Goal: Task Accomplishment & Management: Use online tool/utility

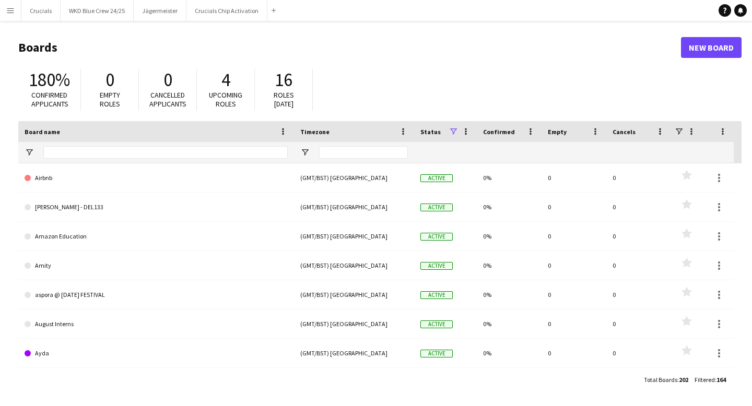
click at [9, 13] on app-icon "Menu" at bounding box center [10, 10] width 8 height 8
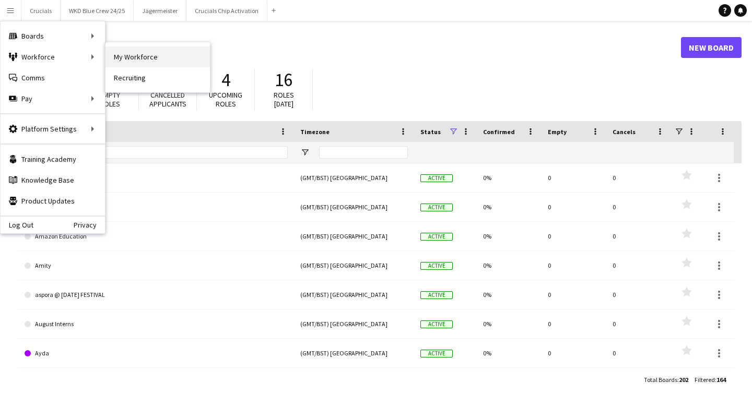
click at [129, 63] on link "My Workforce" at bounding box center [157, 56] width 104 height 21
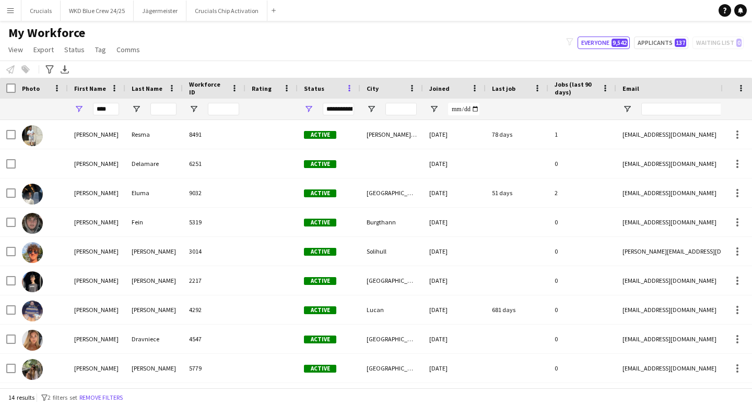
click at [347, 90] on span at bounding box center [348, 88] width 9 height 9
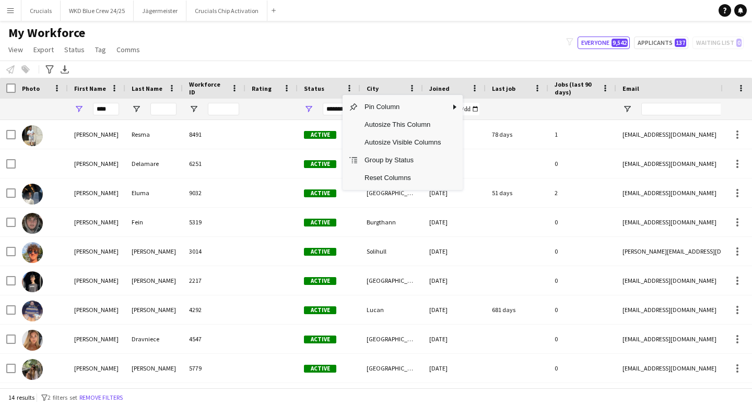
click at [324, 88] on div "Status" at bounding box center [323, 88] width 38 height 16
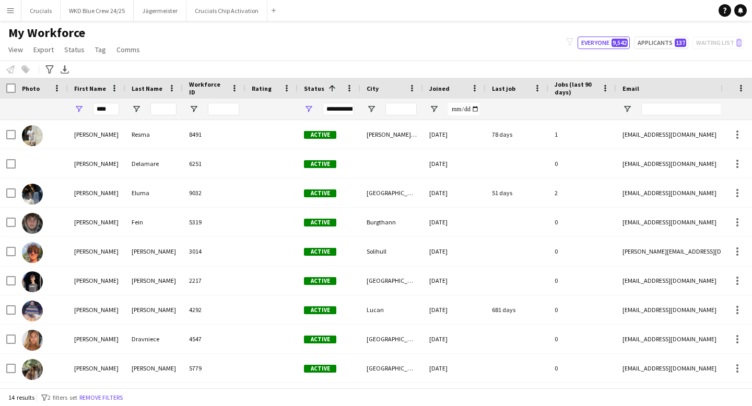
click at [310, 89] on span "Status" at bounding box center [314, 89] width 20 height 8
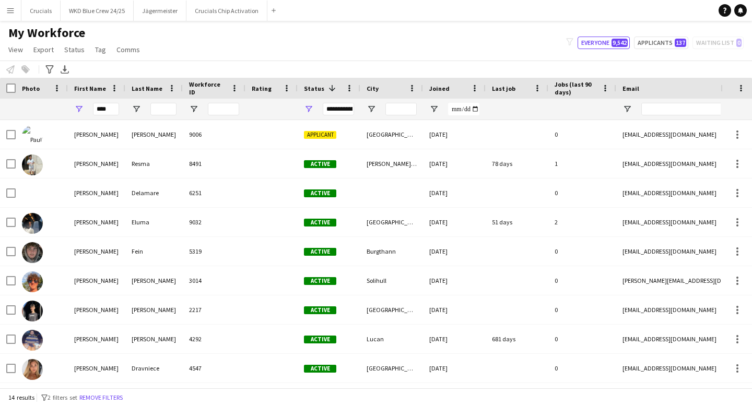
click at [310, 89] on span "Status" at bounding box center [314, 89] width 20 height 8
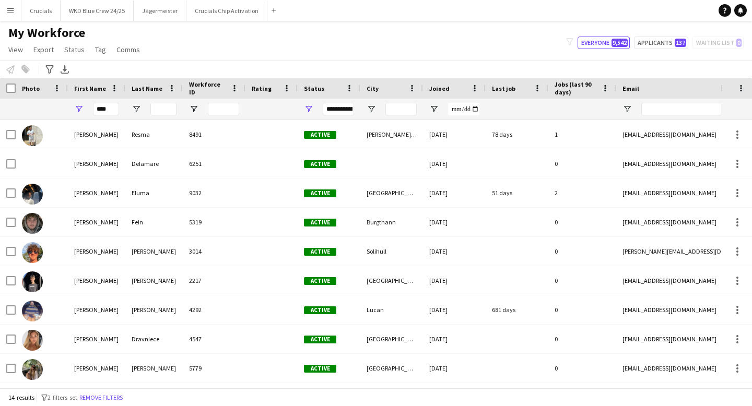
click at [310, 89] on span "Status" at bounding box center [314, 89] width 20 height 8
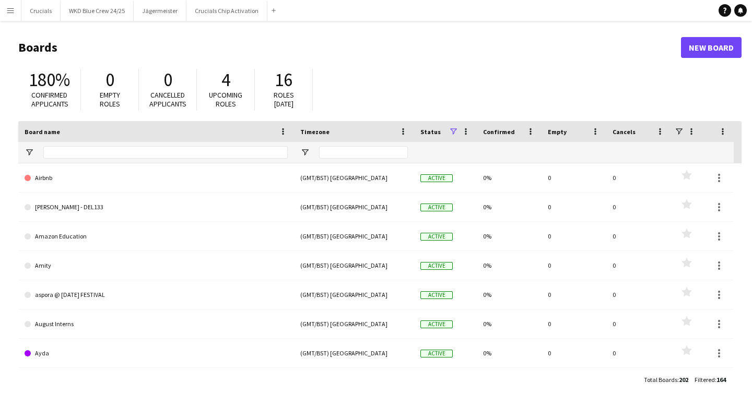
click at [8, 14] on app-icon "Menu" at bounding box center [10, 10] width 8 height 8
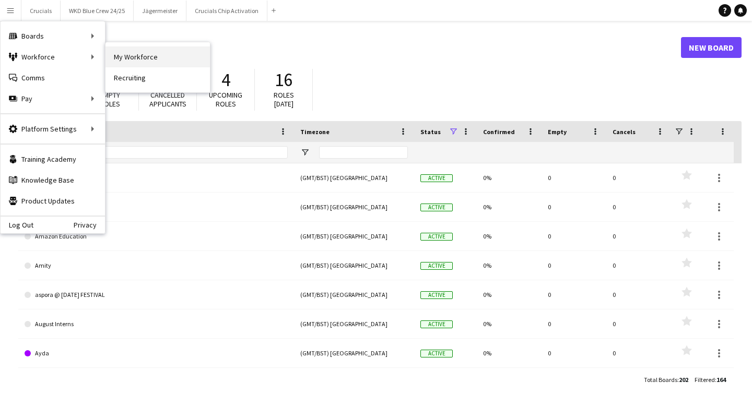
click at [124, 57] on link "My Workforce" at bounding box center [157, 56] width 104 height 21
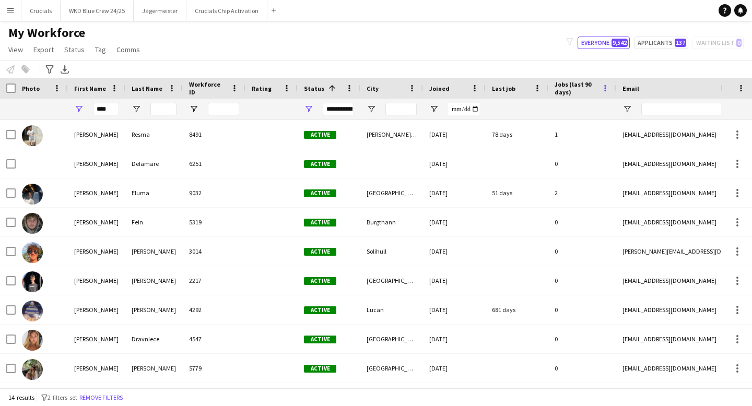
click at [603, 90] on span at bounding box center [604, 88] width 9 height 9
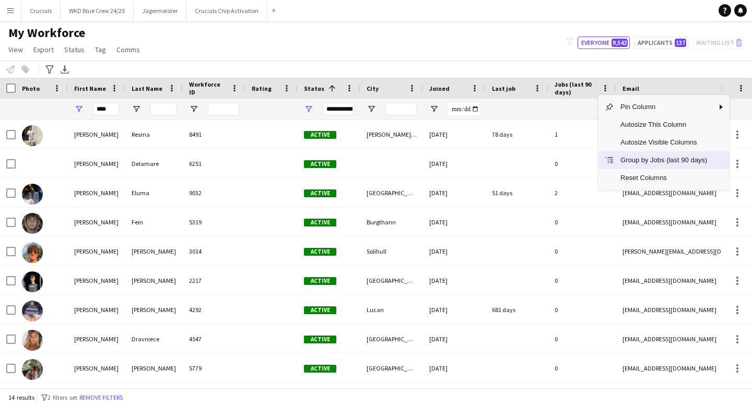
click at [626, 159] on span "Group by Jobs (last 90 days)" at bounding box center [663, 160] width 99 height 18
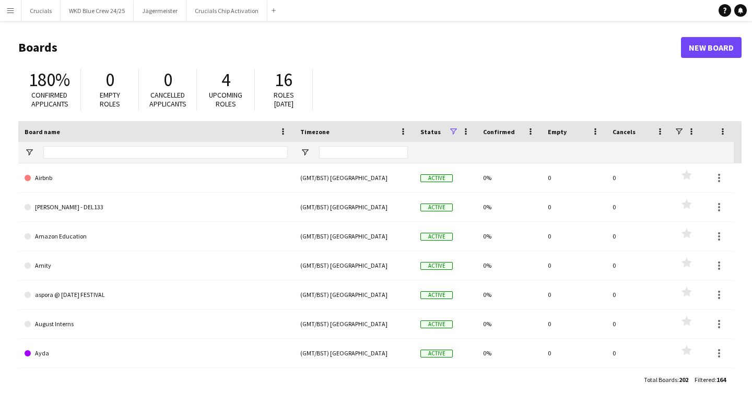
click at [9, 20] on button "Menu" at bounding box center [10, 10] width 21 height 21
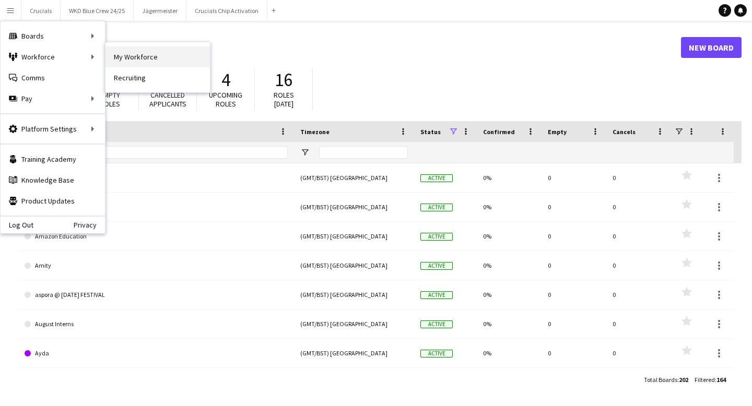
click at [124, 58] on link "My Workforce" at bounding box center [157, 56] width 104 height 21
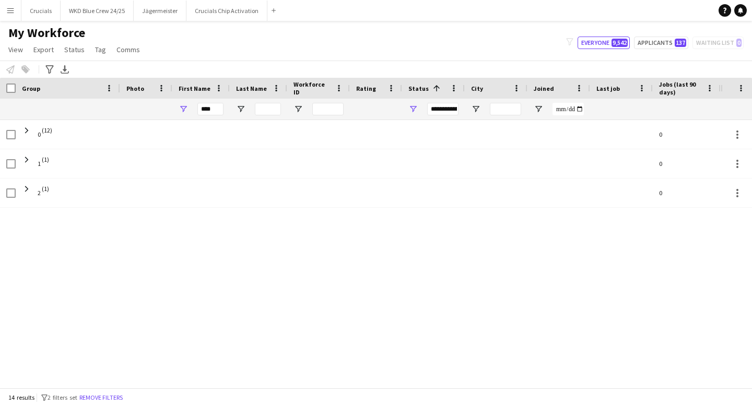
click at [705, 82] on div "Jobs (last 90 days)" at bounding box center [686, 88] width 55 height 21
click at [706, 88] on span at bounding box center [709, 88] width 9 height 9
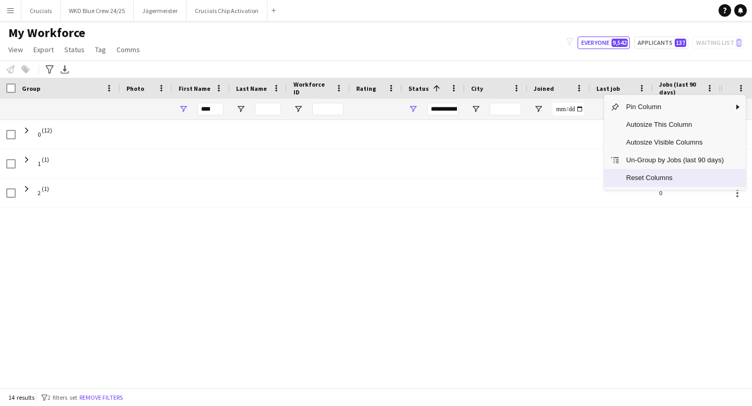
click at [640, 180] on span "Reset Columns" at bounding box center [674, 178] width 110 height 18
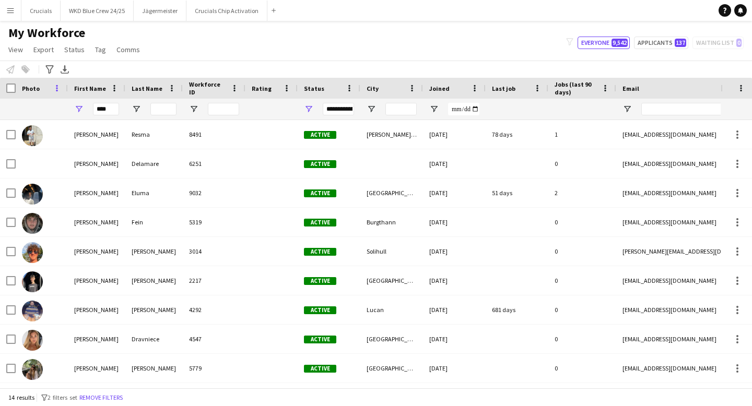
click at [53, 89] on span at bounding box center [56, 88] width 9 height 9
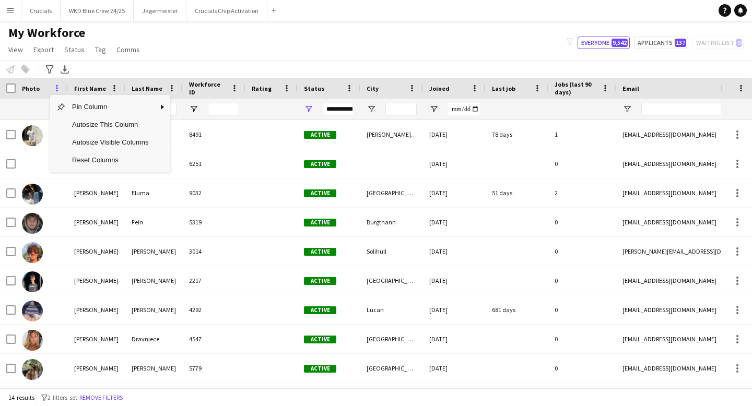
click at [56, 85] on span at bounding box center [56, 88] width 9 height 9
click at [252, 106] on div at bounding box center [272, 109] width 40 height 21
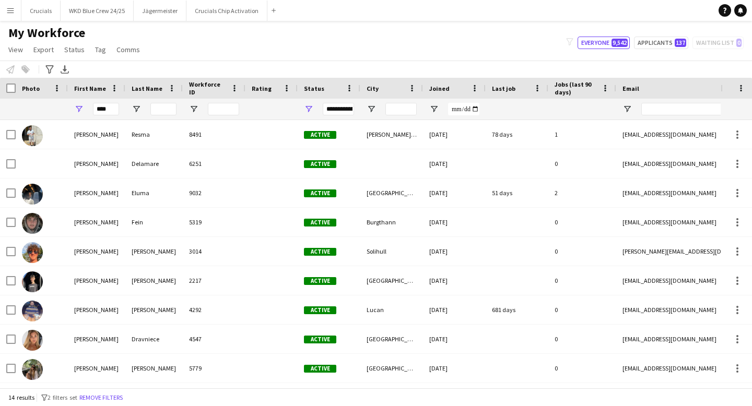
click at [234, 95] on div "Workforce ID" at bounding box center [214, 88] width 50 height 21
click at [234, 92] on span at bounding box center [234, 88] width 9 height 9
click at [234, 85] on span at bounding box center [234, 88] width 9 height 9
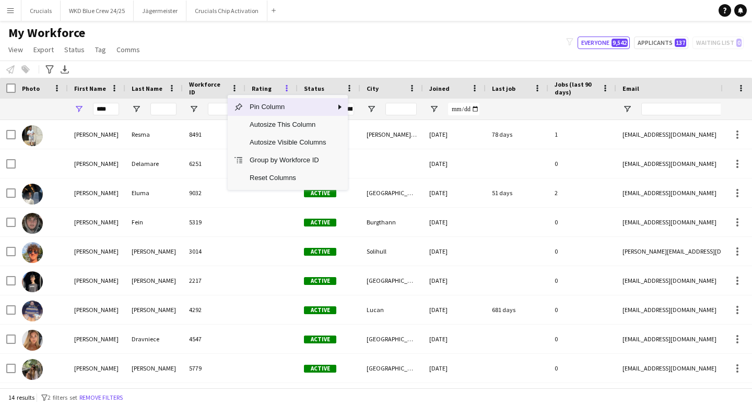
click at [288, 89] on span at bounding box center [286, 88] width 9 height 9
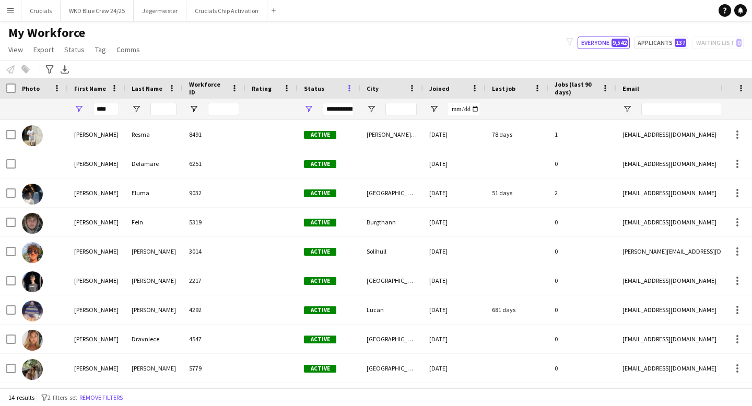
click at [348, 91] on span at bounding box center [348, 88] width 9 height 9
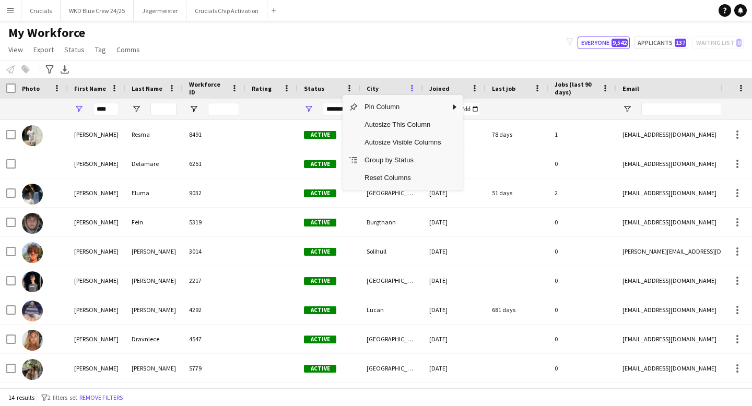
click at [413, 88] on span at bounding box center [411, 88] width 9 height 9
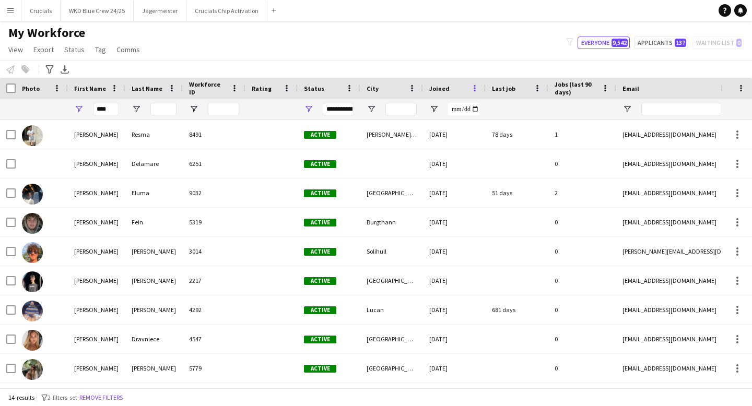
click at [476, 89] on span at bounding box center [474, 88] width 9 height 9
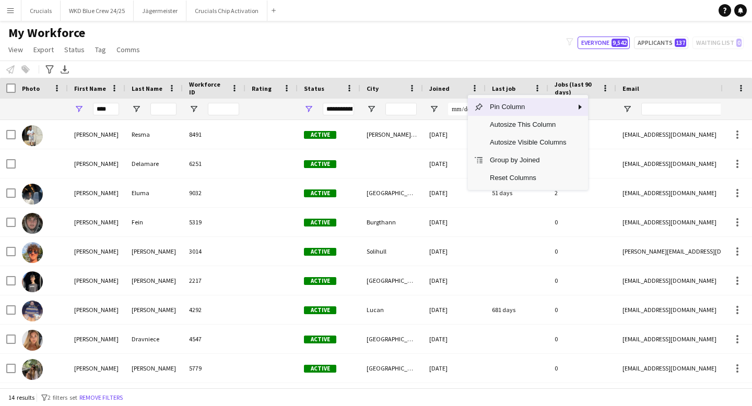
click at [442, 91] on span "Joined" at bounding box center [439, 89] width 20 height 8
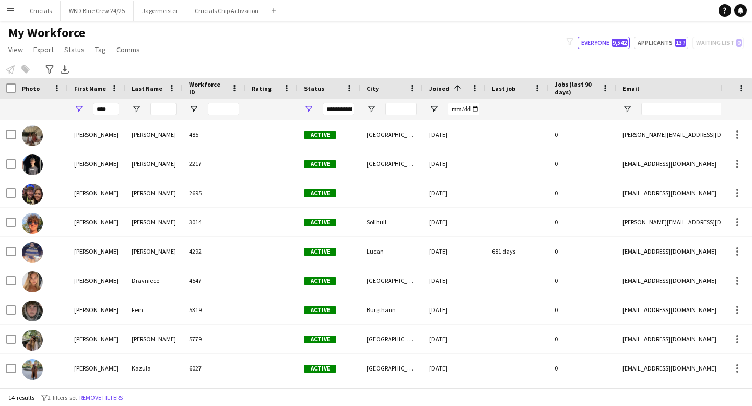
click at [442, 91] on span "Joined" at bounding box center [439, 89] width 20 height 8
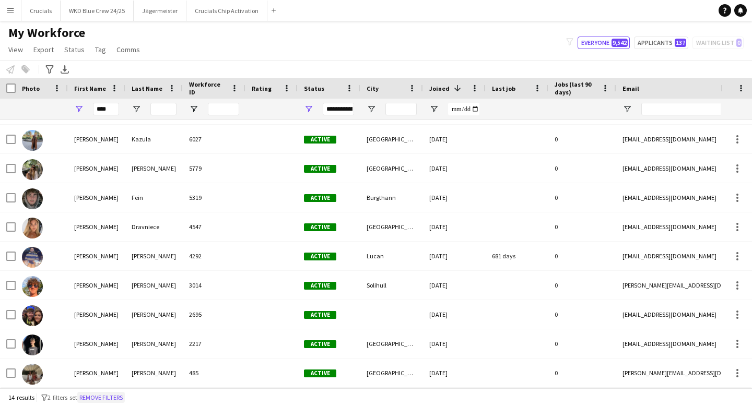
click at [117, 396] on button "Remove filters" at bounding box center [100, 397] width 47 height 11
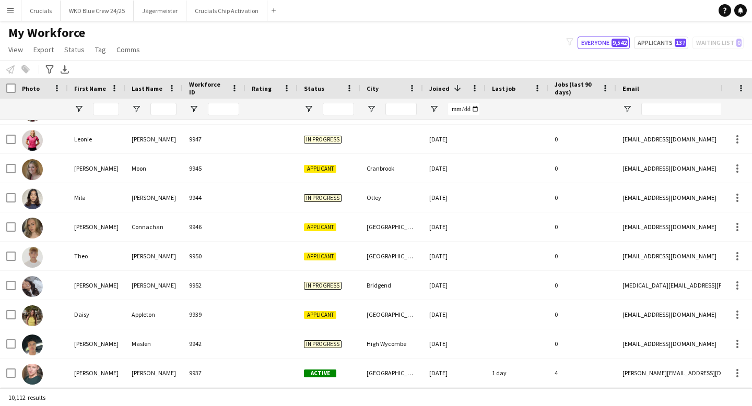
click at [508, 88] on span "Last job" at bounding box center [503, 89] width 23 height 8
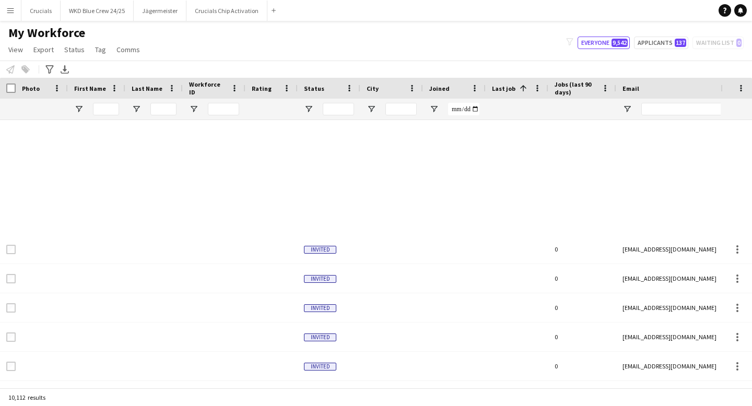
scroll to position [2241, 0]
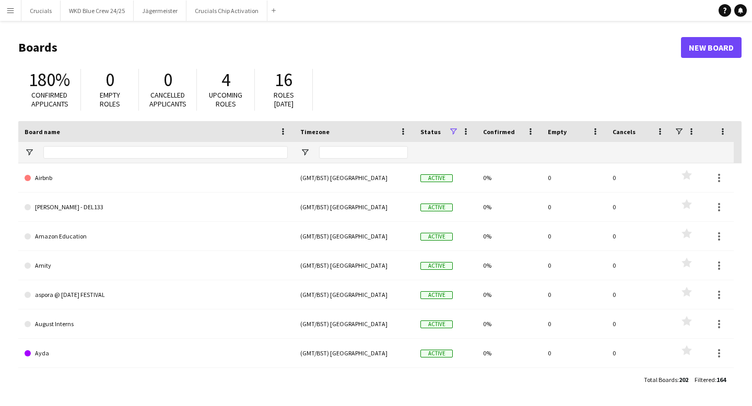
click at [9, 16] on button "Menu" at bounding box center [10, 10] width 21 height 21
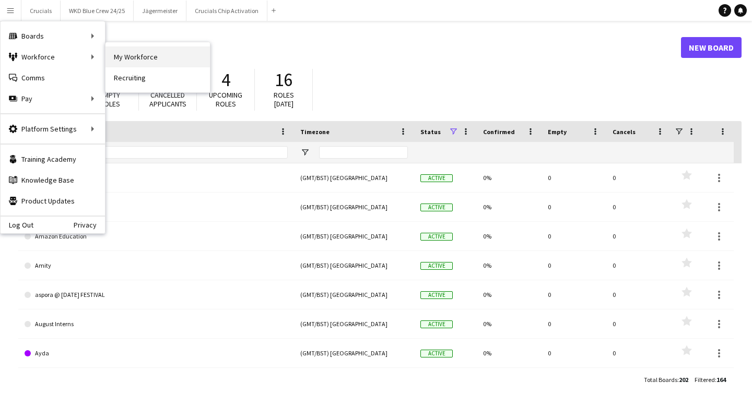
click at [127, 56] on link "My Workforce" at bounding box center [157, 56] width 104 height 21
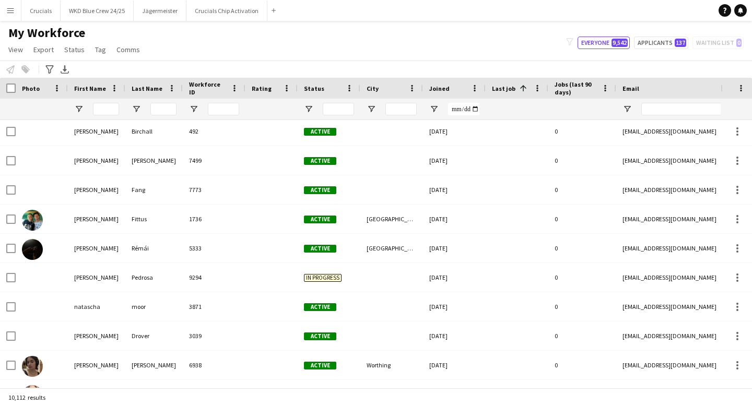
click at [515, 89] on span at bounding box center [521, 88] width 13 height 9
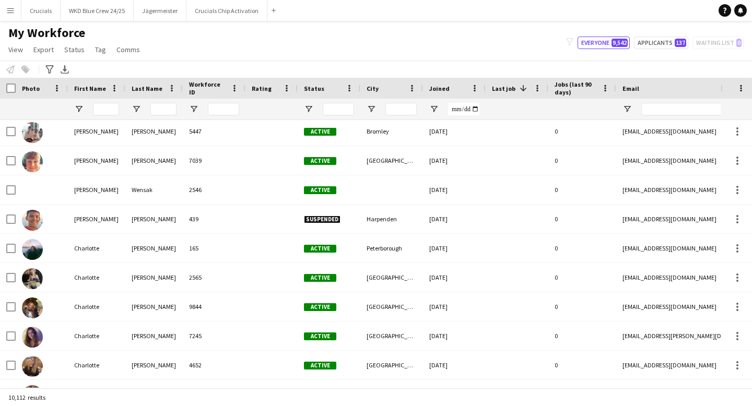
click at [518, 89] on span at bounding box center [522, 88] width 9 height 9
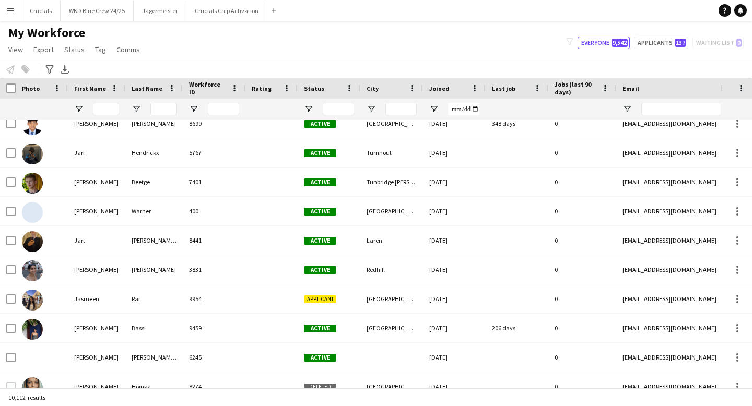
click at [507, 87] on span "Last job" at bounding box center [503, 89] width 23 height 8
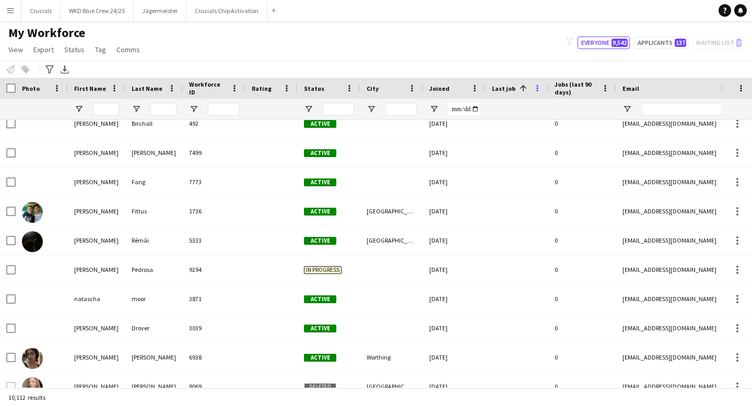
click at [533, 88] on span at bounding box center [536, 88] width 9 height 9
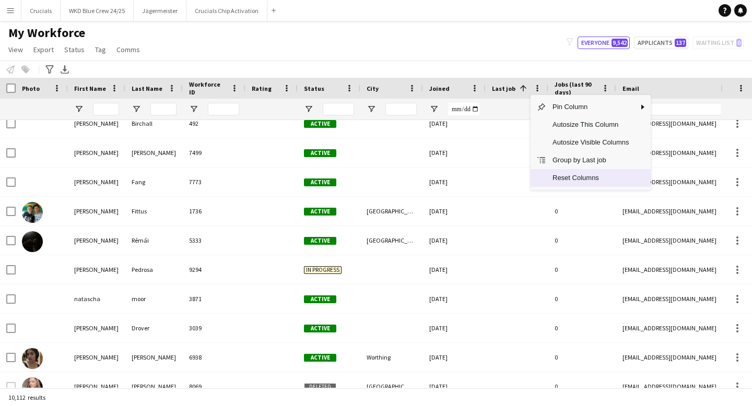
click at [585, 183] on span "Reset Columns" at bounding box center [590, 178] width 89 height 18
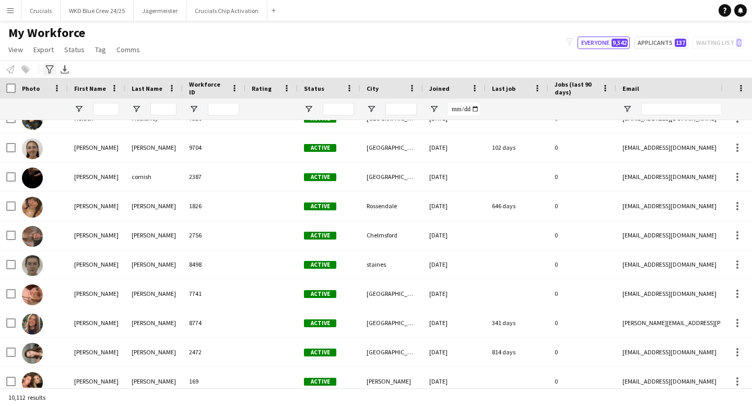
click at [51, 72] on icon at bounding box center [49, 69] width 8 height 8
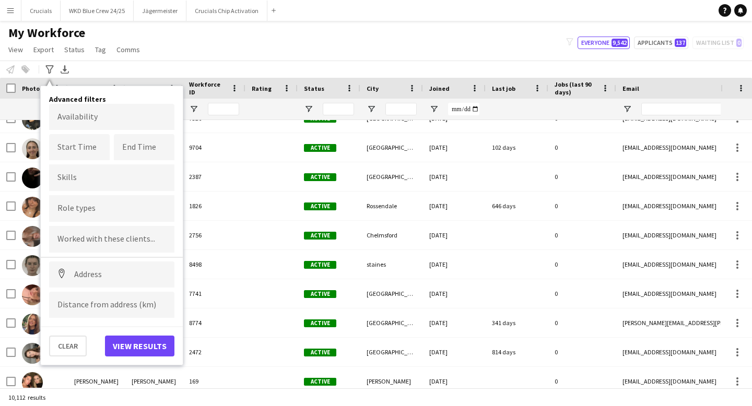
click at [64, 118] on body "Menu Boards Boards Boards All jobs Status Workforce Workforce My Workforce Recr…" at bounding box center [376, 203] width 752 height 406
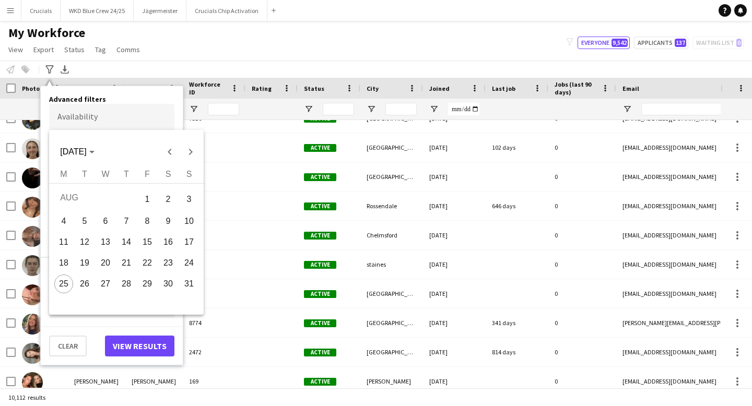
click at [60, 104] on div at bounding box center [376, 203] width 752 height 406
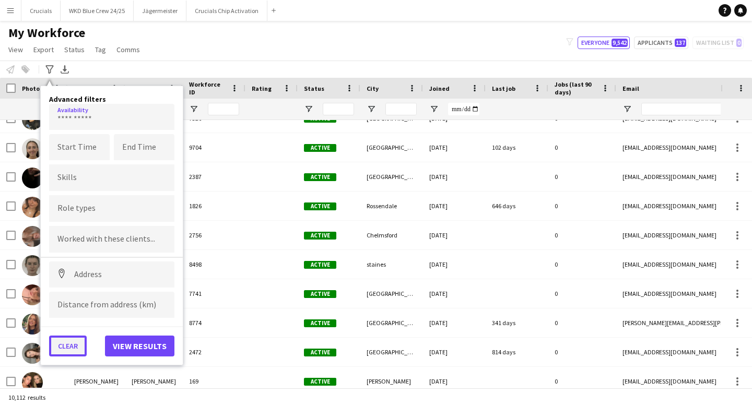
click at [67, 350] on button "Clear" at bounding box center [68, 346] width 38 height 21
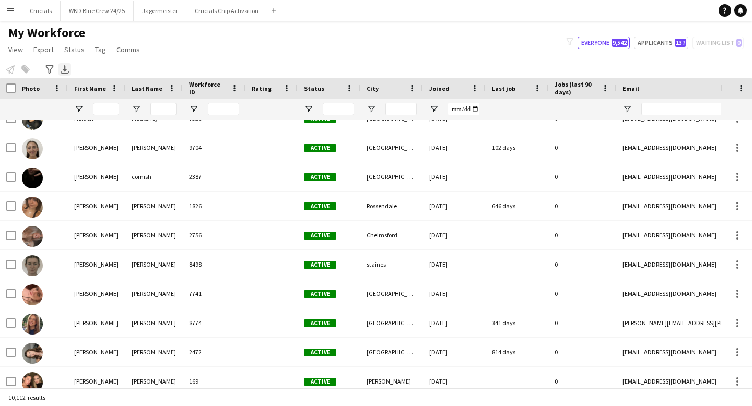
click at [64, 75] on div "Export XLSX" at bounding box center [64, 69] width 13 height 13
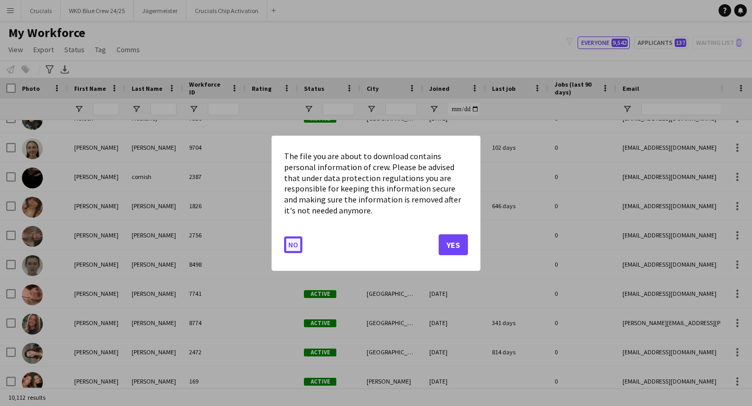
click at [293, 248] on button "No" at bounding box center [293, 244] width 18 height 17
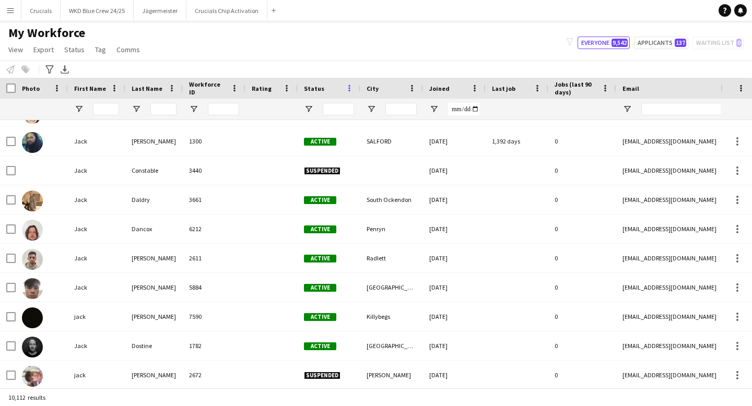
click at [345, 88] on span at bounding box center [348, 88] width 9 height 9
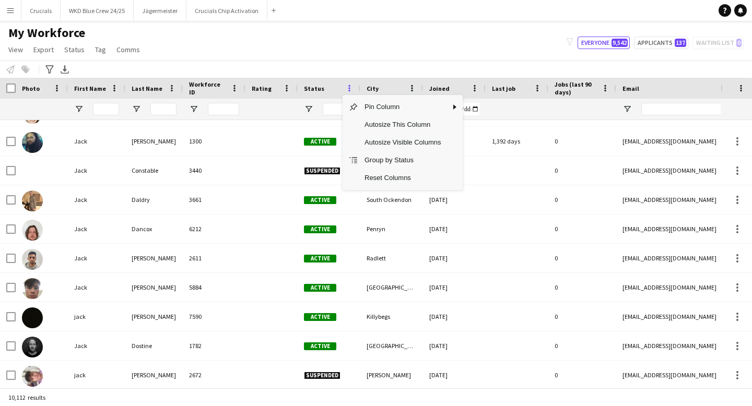
click at [345, 88] on span at bounding box center [348, 88] width 9 height 9
click at [537, 86] on span at bounding box center [536, 88] width 9 height 9
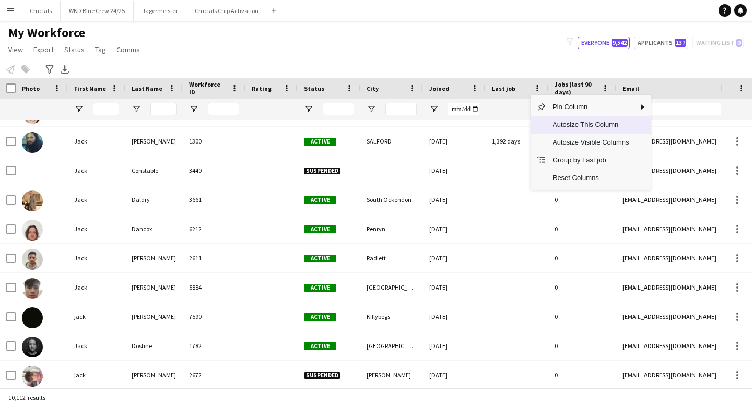
click at [547, 125] on span "Autosize This Column" at bounding box center [590, 125] width 89 height 18
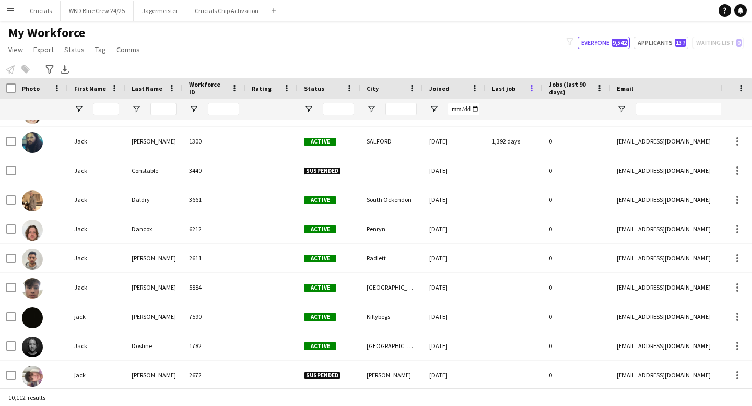
click at [533, 92] on span at bounding box center [531, 88] width 9 height 9
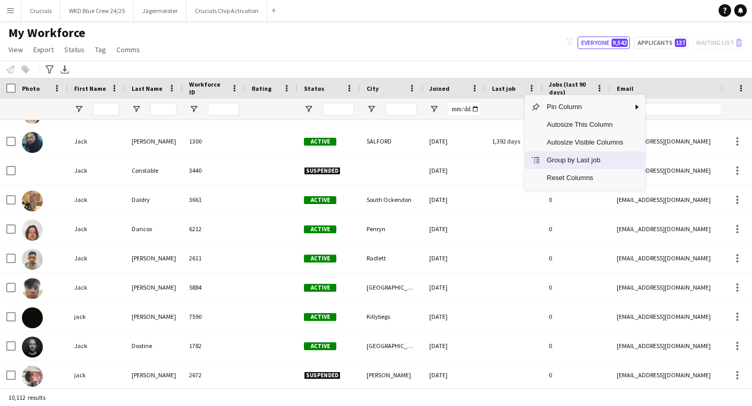
click at [546, 163] on span "Group by Last job" at bounding box center [584, 160] width 89 height 18
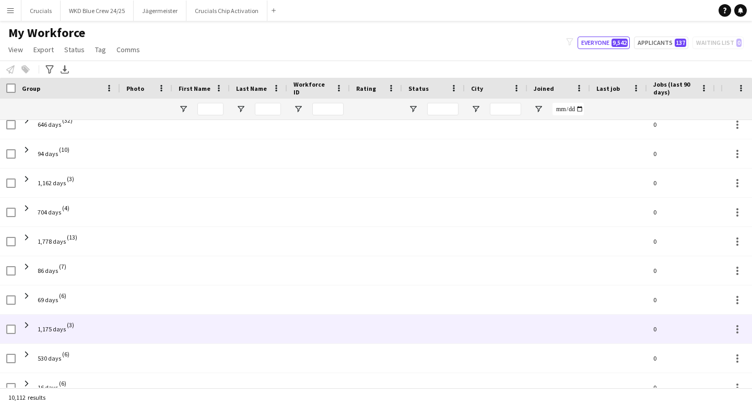
scroll to position [383, 0]
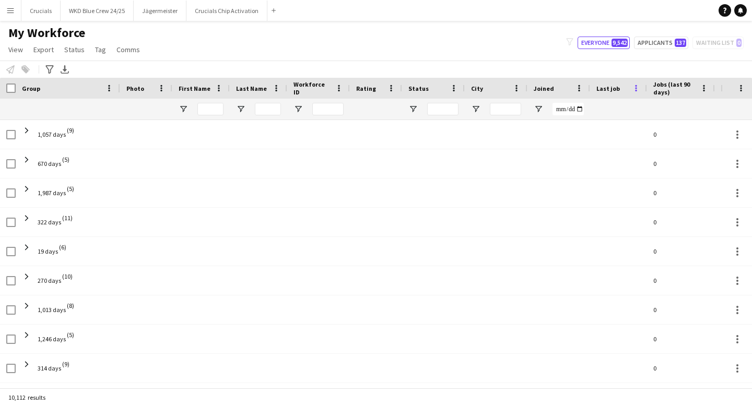
click at [636, 87] on span at bounding box center [635, 88] width 9 height 9
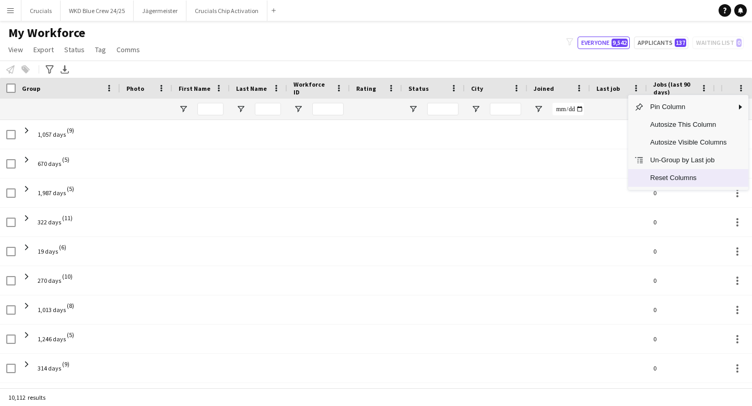
click at [648, 178] on span "Reset Columns" at bounding box center [688, 178] width 89 height 18
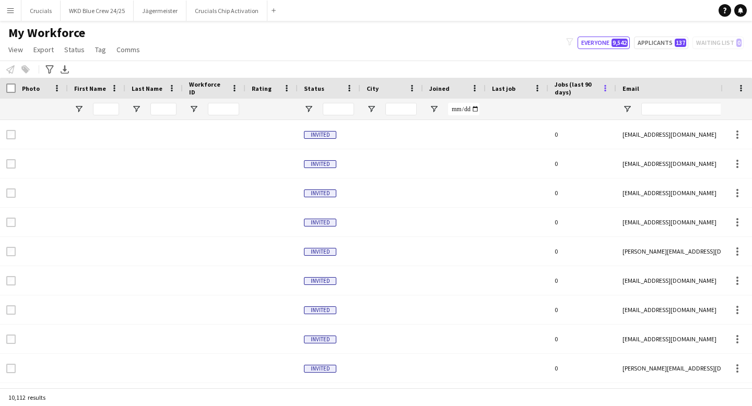
click at [607, 90] on span at bounding box center [604, 88] width 9 height 9
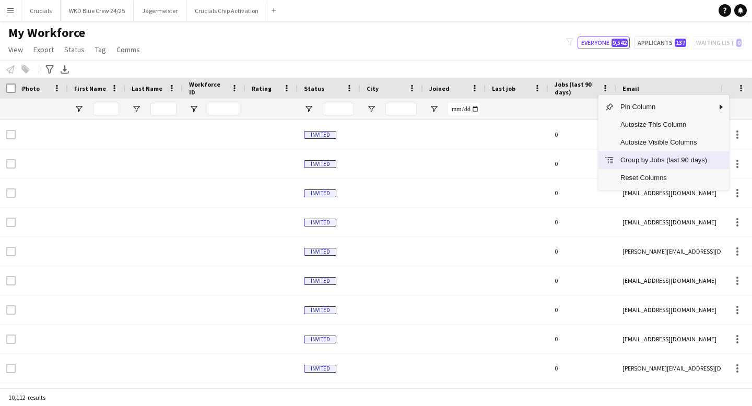
click at [631, 163] on span "Group by Jobs (last 90 days)" at bounding box center [663, 160] width 99 height 18
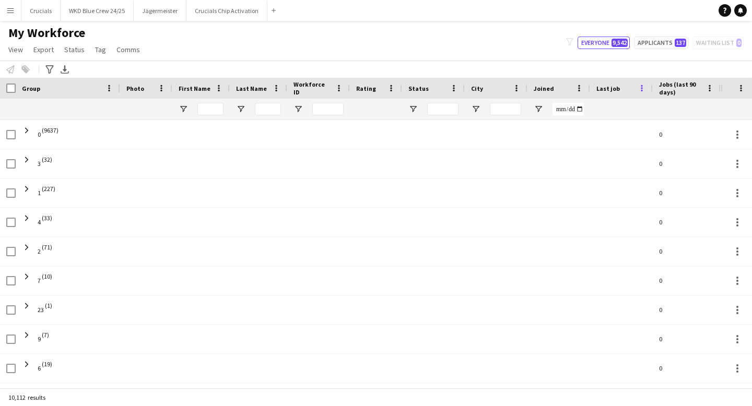
click at [640, 90] on span at bounding box center [641, 88] width 9 height 9
click at [638, 87] on span at bounding box center [641, 88] width 9 height 9
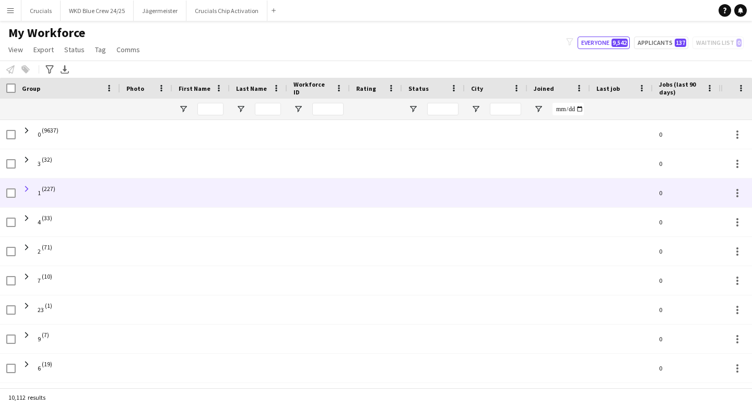
click at [30, 191] on span at bounding box center [26, 188] width 9 height 9
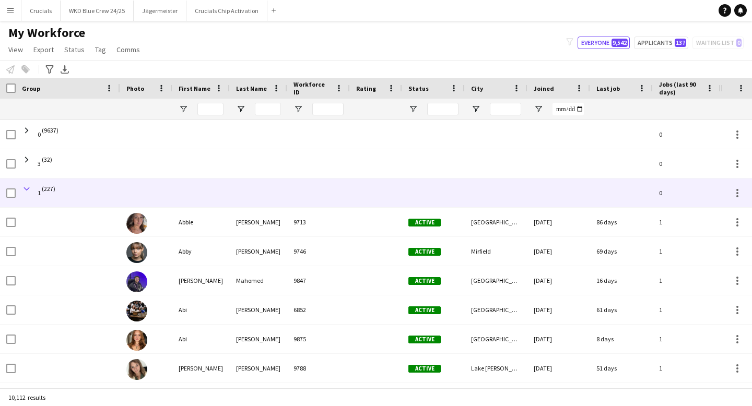
click at [26, 191] on span at bounding box center [26, 188] width 9 height 9
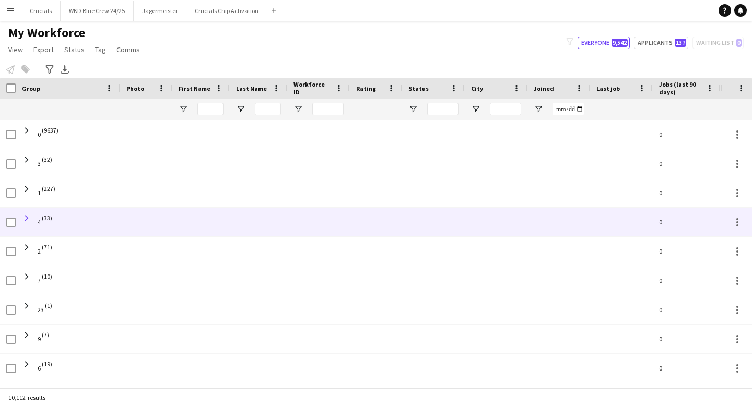
click at [24, 220] on span at bounding box center [26, 217] width 9 height 9
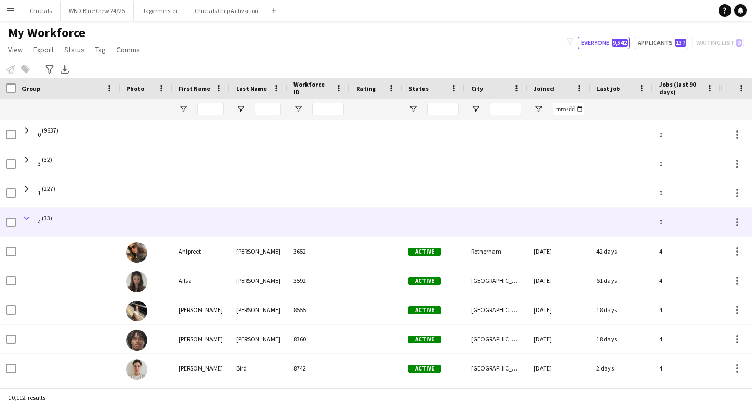
click at [29, 215] on span at bounding box center [26, 217] width 9 height 9
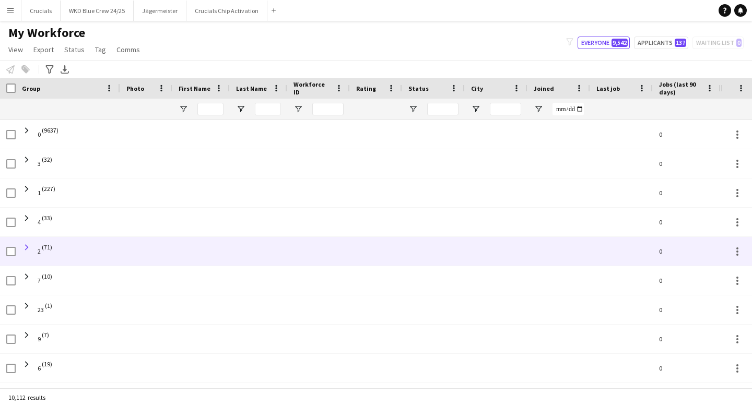
click at [28, 247] on span at bounding box center [26, 247] width 9 height 9
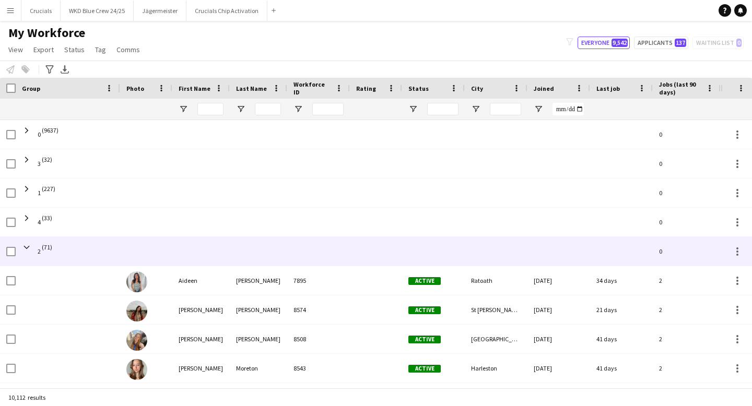
click at [28, 247] on span at bounding box center [26, 247] width 9 height 9
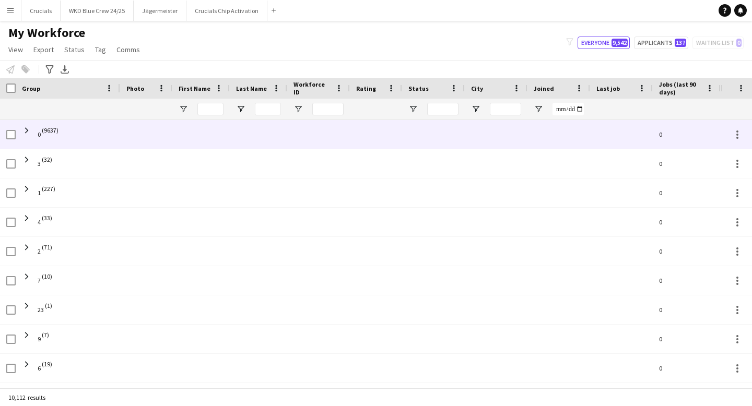
click at [29, 136] on span at bounding box center [26, 130] width 9 height 20
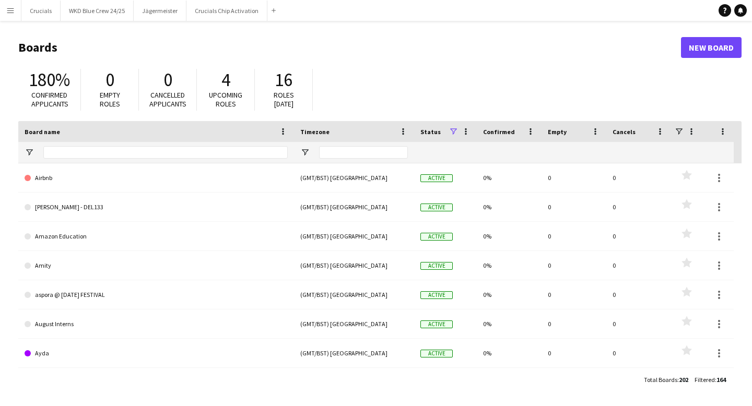
click at [2, 12] on button "Menu" at bounding box center [10, 10] width 21 height 21
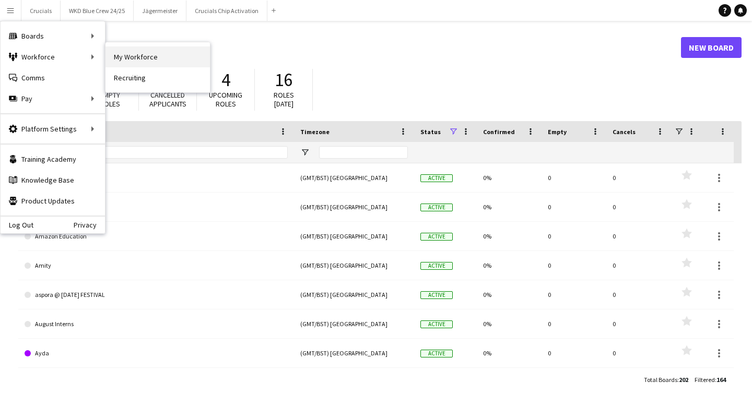
click at [116, 57] on link "My Workforce" at bounding box center [157, 56] width 104 height 21
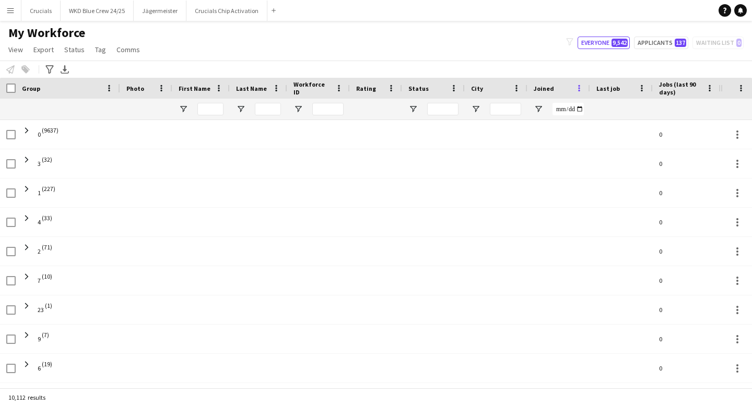
click at [583, 87] on span at bounding box center [578, 88] width 9 height 9
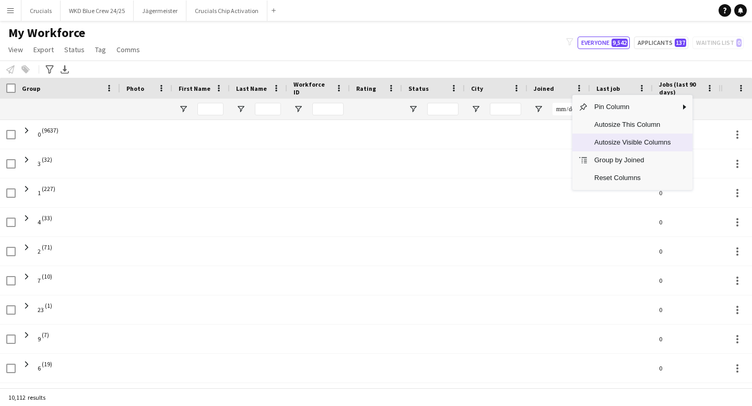
click at [610, 139] on span "Autosize Visible Columns" at bounding box center [632, 143] width 89 height 18
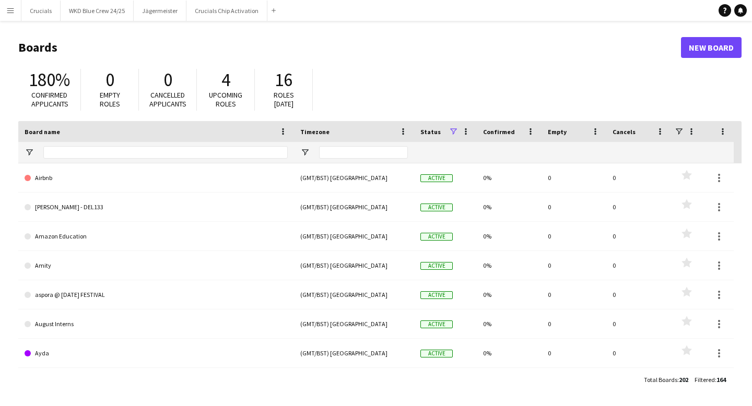
click at [13, 14] on app-icon "Menu" at bounding box center [10, 10] width 8 height 8
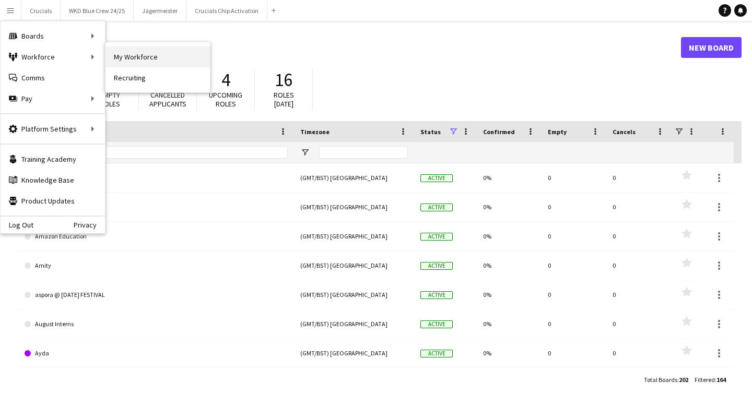
click at [116, 59] on link "My Workforce" at bounding box center [157, 56] width 104 height 21
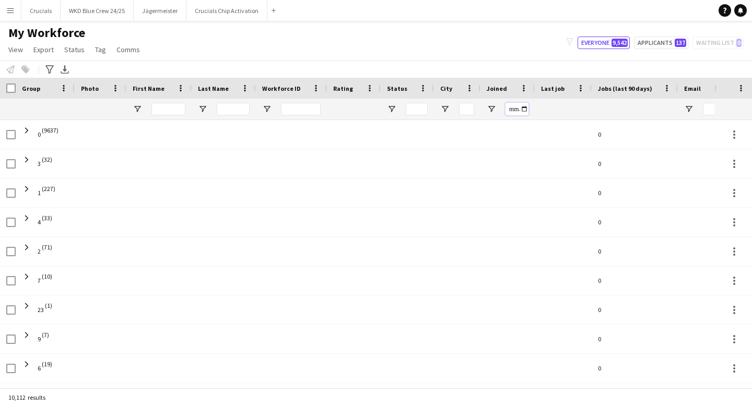
click at [516, 110] on input "Joined Filter Input" at bounding box center [516, 109] width 23 height 13
click at [564, 103] on div at bounding box center [563, 109] width 44 height 21
click at [687, 110] on span "Open Filter Menu" at bounding box center [688, 108] width 9 height 9
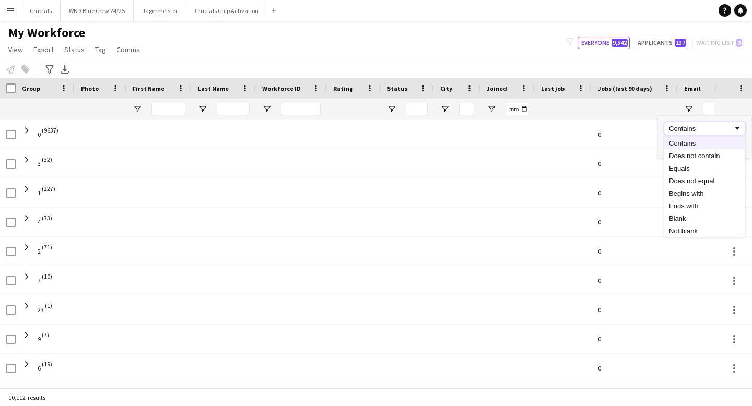
click at [741, 128] on span "Filtering operator" at bounding box center [736, 128] width 9 height 9
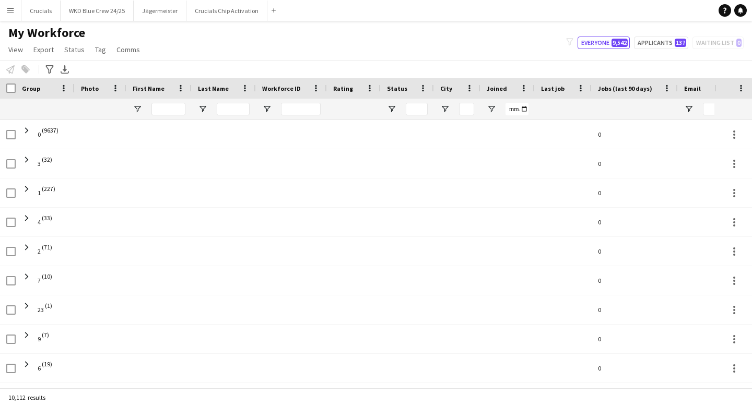
click at [641, 108] on div at bounding box center [635, 109] width 74 height 21
click at [741, 82] on div at bounding box center [732, 88] width 25 height 21
click at [743, 90] on span at bounding box center [740, 88] width 9 height 9
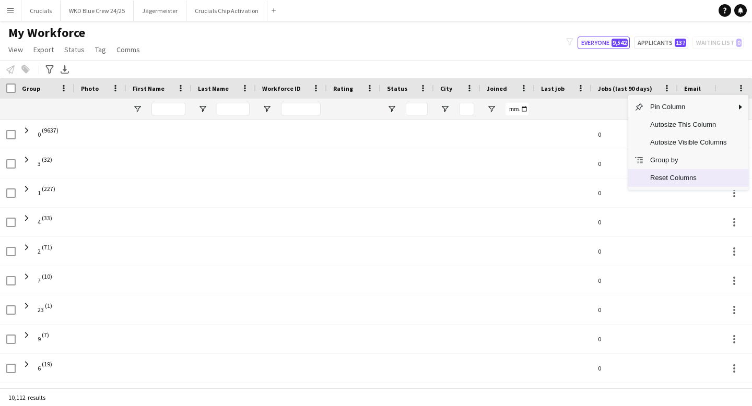
click at [662, 174] on span "Reset Columns" at bounding box center [688, 178] width 89 height 18
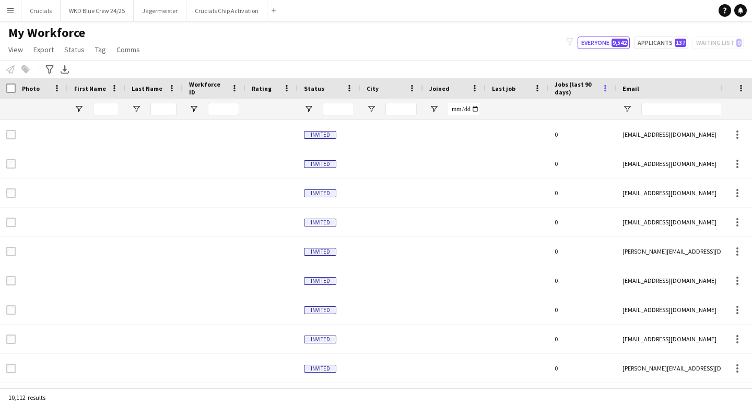
click at [602, 90] on span at bounding box center [604, 88] width 9 height 9
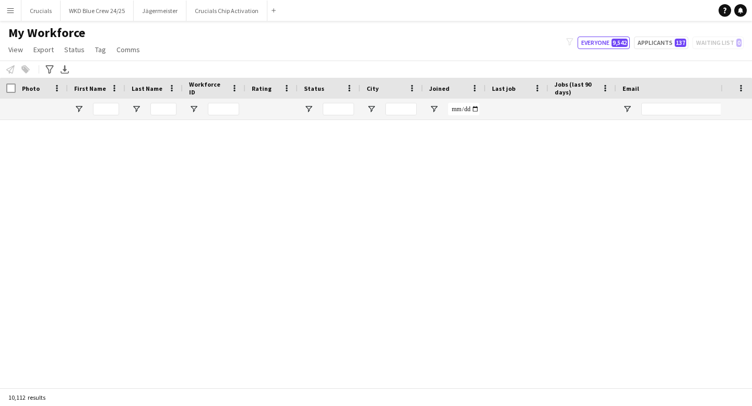
scroll to position [208330, 0]
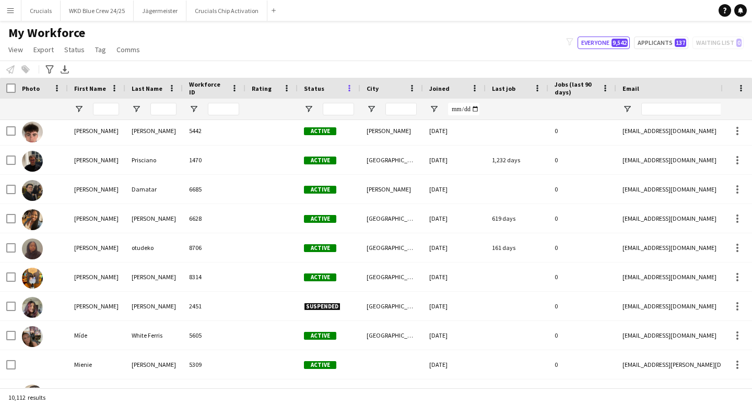
click at [347, 88] on span at bounding box center [348, 88] width 9 height 9
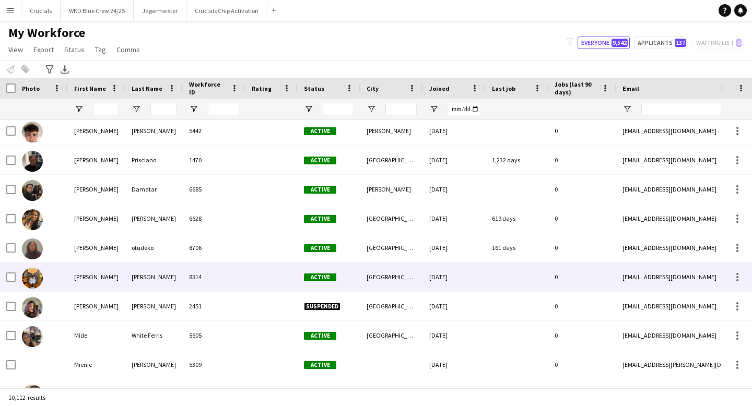
click at [276, 272] on div at bounding box center [271, 277] width 52 height 29
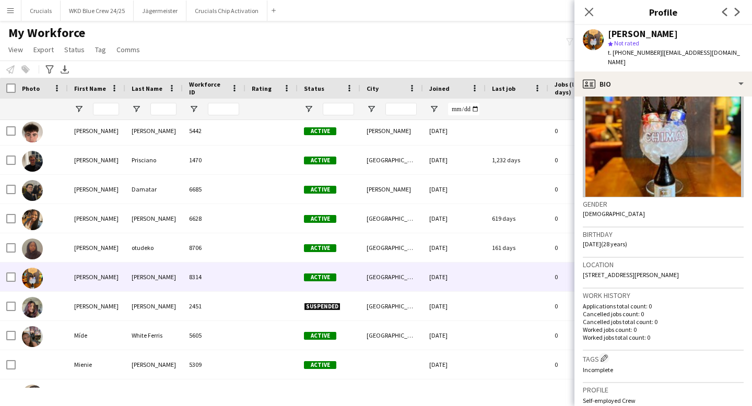
scroll to position [0, 0]
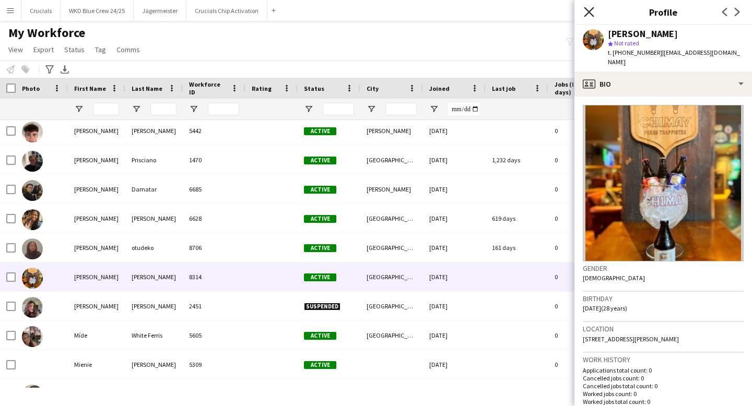
click at [587, 14] on icon at bounding box center [588, 12] width 10 height 10
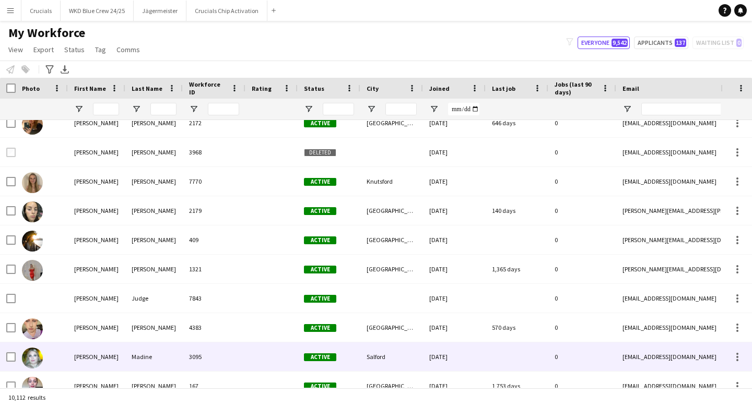
scroll to position [210192, 0]
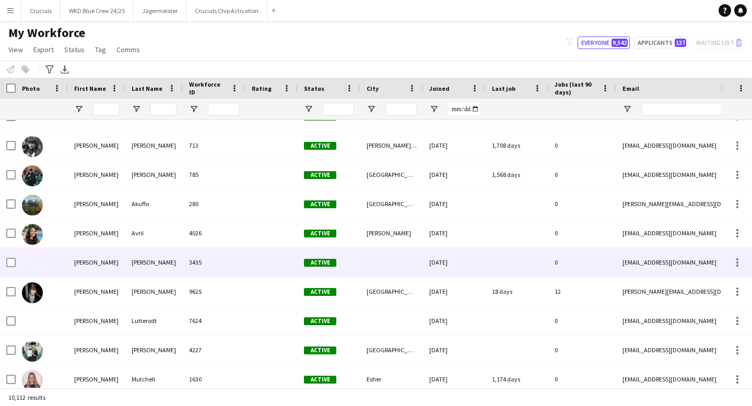
click at [256, 265] on div at bounding box center [271, 262] width 52 height 29
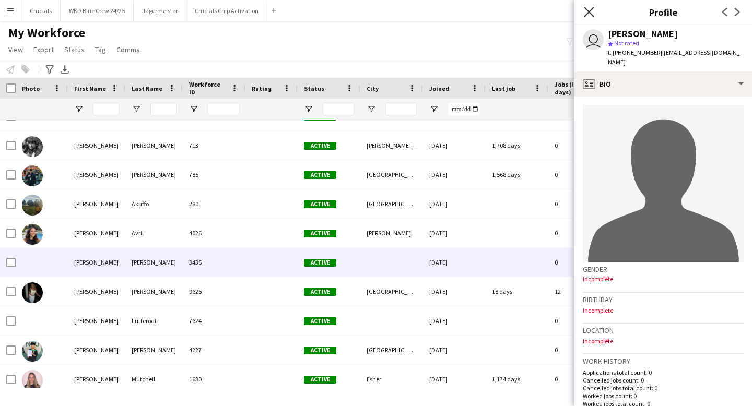
click at [589, 13] on icon at bounding box center [588, 12] width 10 height 10
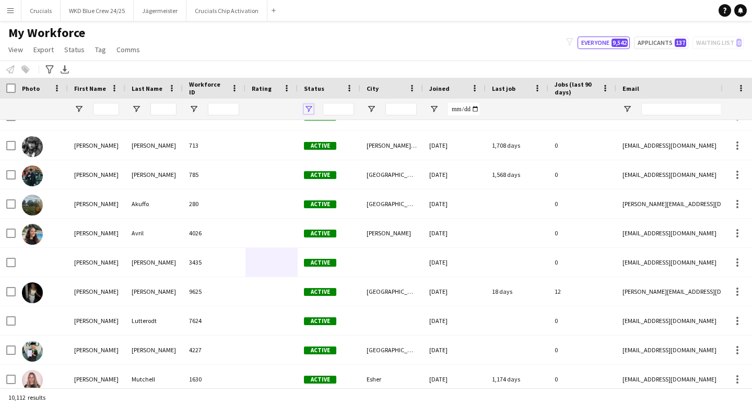
click at [305, 107] on span "Open Filter Menu" at bounding box center [308, 108] width 9 height 9
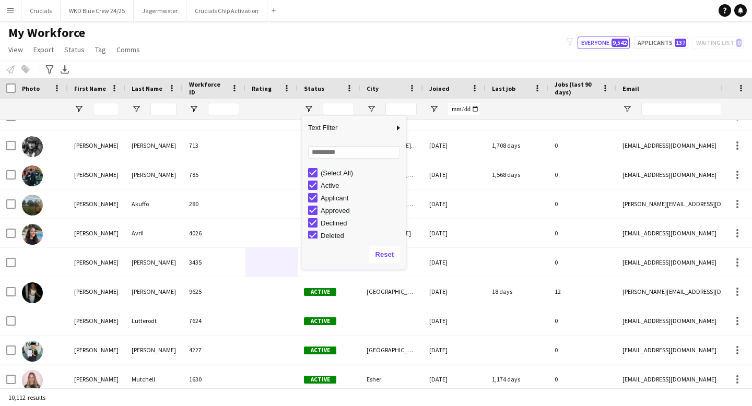
click at [264, 110] on div at bounding box center [272, 109] width 40 height 21
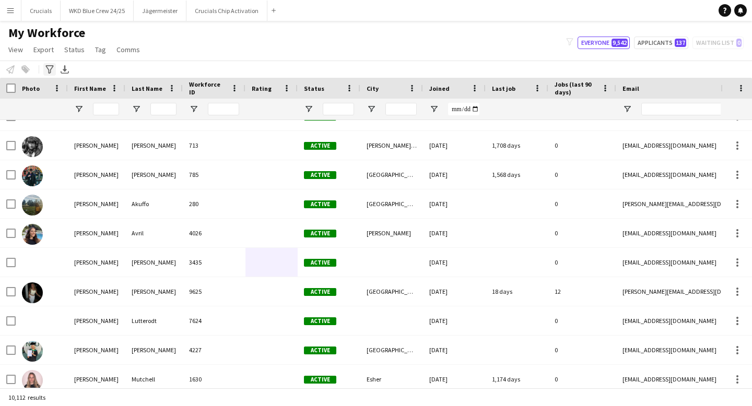
click at [45, 65] on div "Advanced filters" at bounding box center [49, 69] width 13 height 13
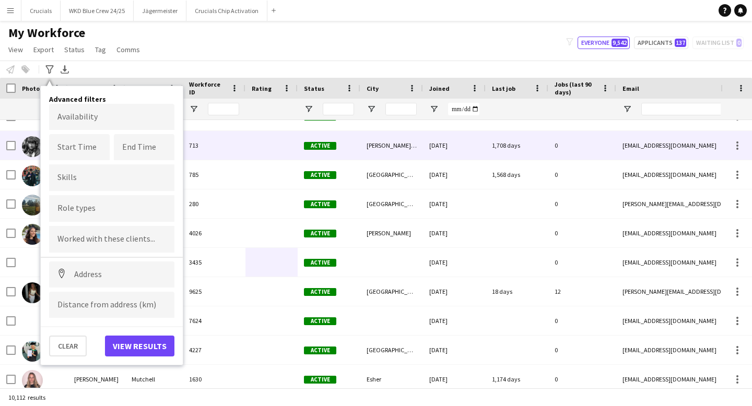
click at [265, 148] on div at bounding box center [271, 145] width 52 height 29
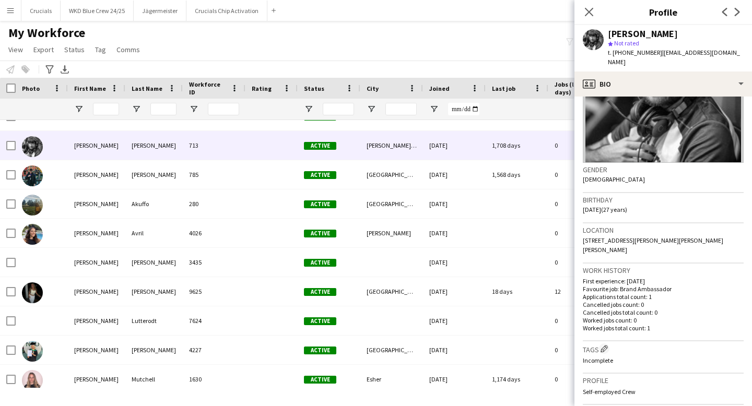
click at [588, 18] on div "Close pop-in" at bounding box center [588, 12] width 29 height 24
click at [587, 12] on icon "Close pop-in" at bounding box center [588, 12] width 10 height 10
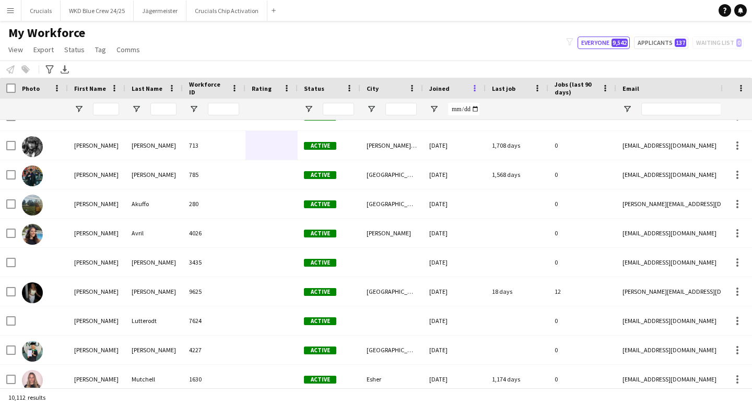
click at [474, 86] on span at bounding box center [474, 88] width 9 height 9
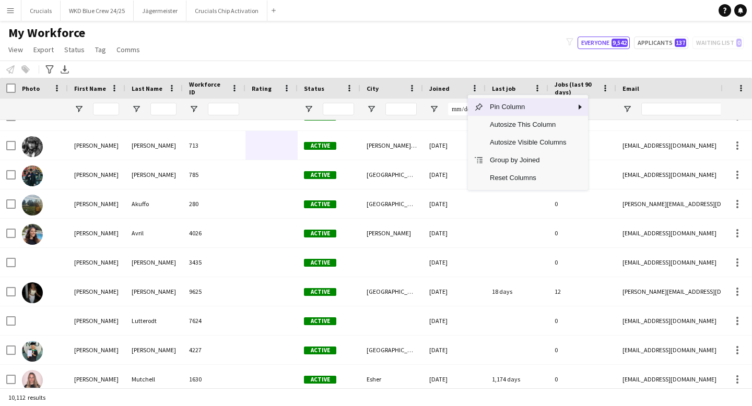
click at [578, 66] on div "Notify workforce Add to tag Select at least one crew to tag him or her. Advance…" at bounding box center [376, 69] width 752 height 17
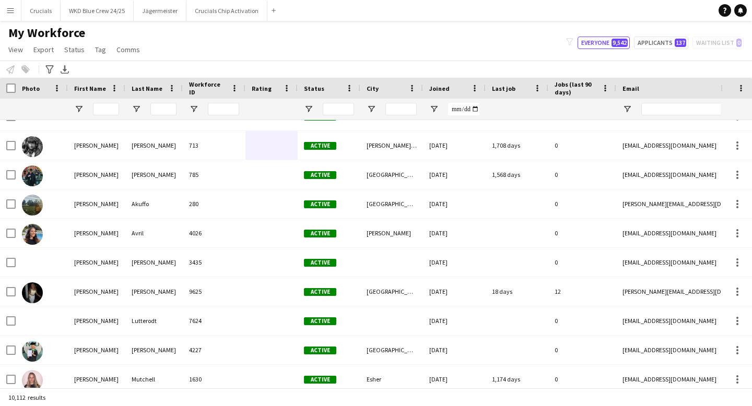
click at [571, 41] on icon "filter-1" at bounding box center [569, 41] width 7 height 7
click at [569, 89] on span "Jobs (last 90 days)" at bounding box center [575, 88] width 43 height 16
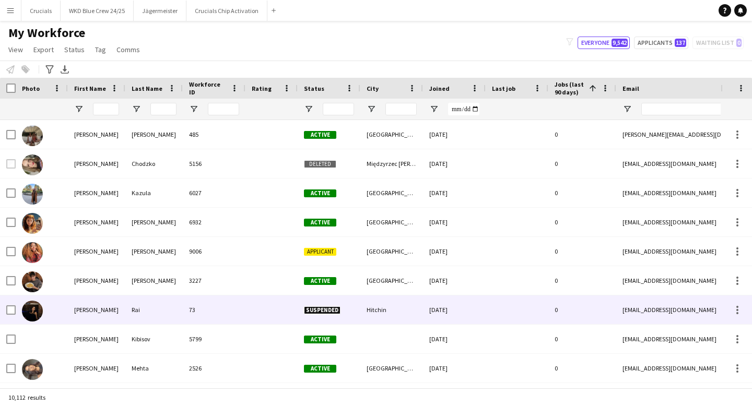
scroll to position [224122, 0]
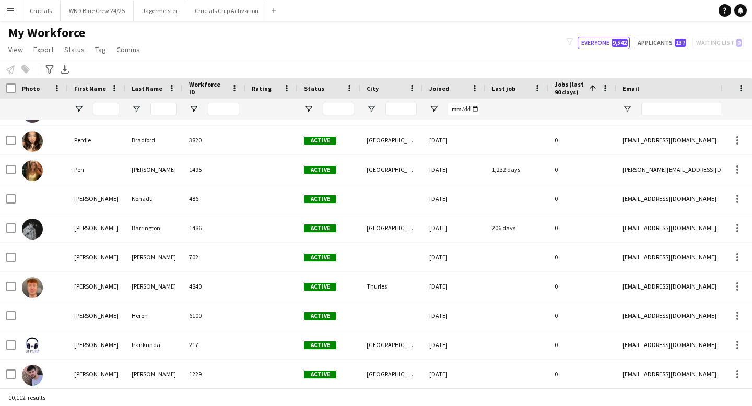
click at [591, 87] on span at bounding box center [592, 88] width 9 height 9
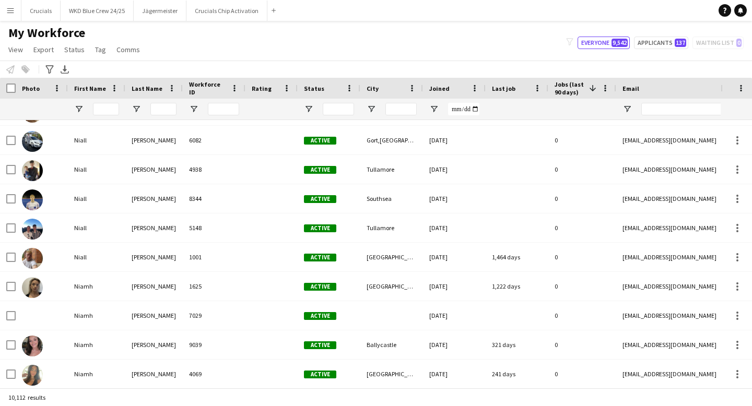
click at [591, 87] on span at bounding box center [592, 88] width 9 height 9
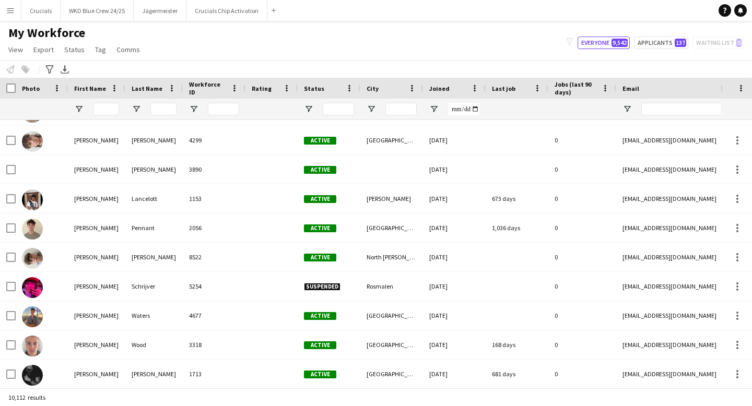
click at [591, 87] on span "Jobs (last 90 days)" at bounding box center [575, 88] width 43 height 16
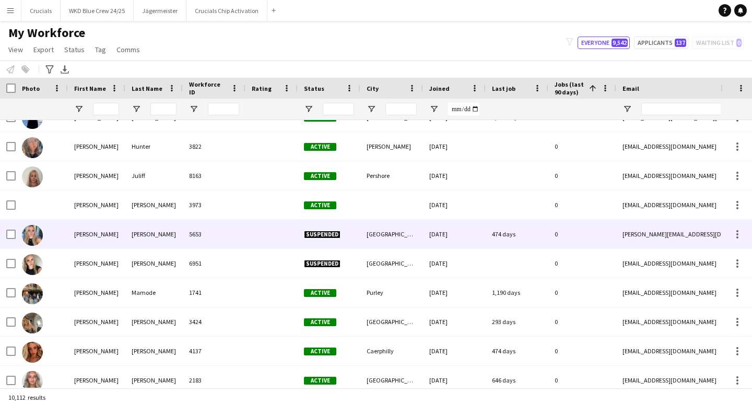
scroll to position [218292, 0]
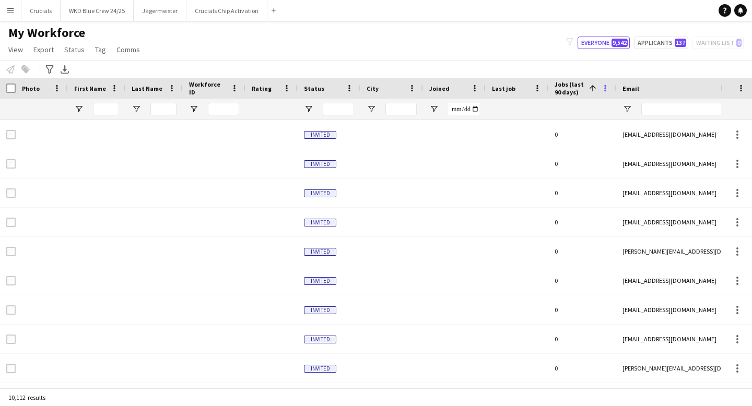
click at [603, 88] on span at bounding box center [604, 88] width 9 height 9
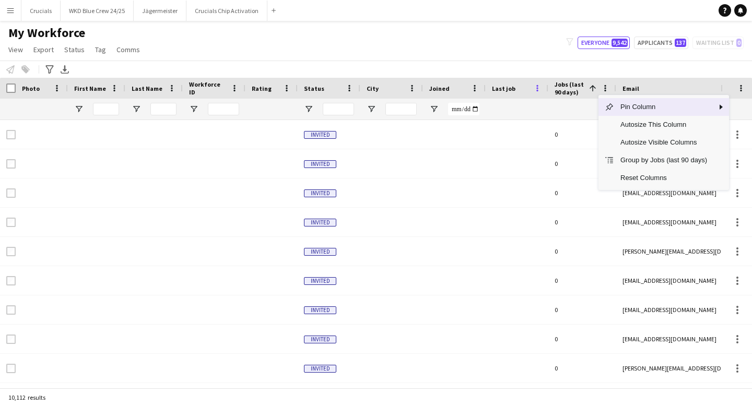
click at [535, 89] on span at bounding box center [536, 88] width 9 height 9
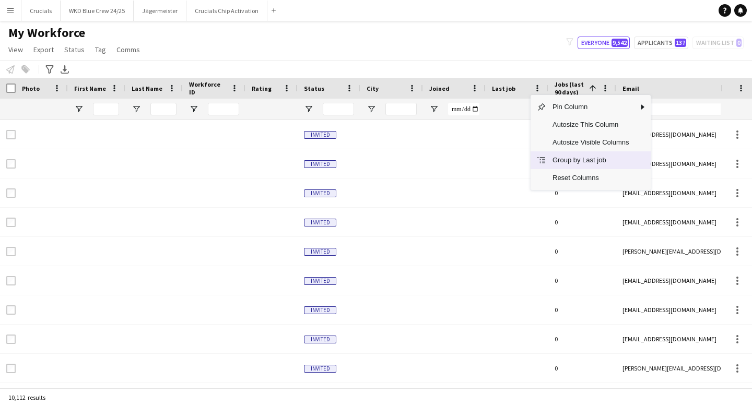
click at [550, 160] on span "Group by Last job" at bounding box center [590, 160] width 89 height 18
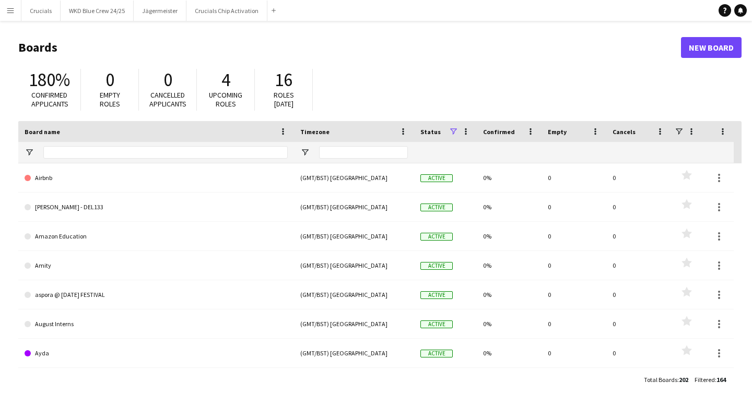
click at [2, 15] on button "Menu" at bounding box center [10, 10] width 21 height 21
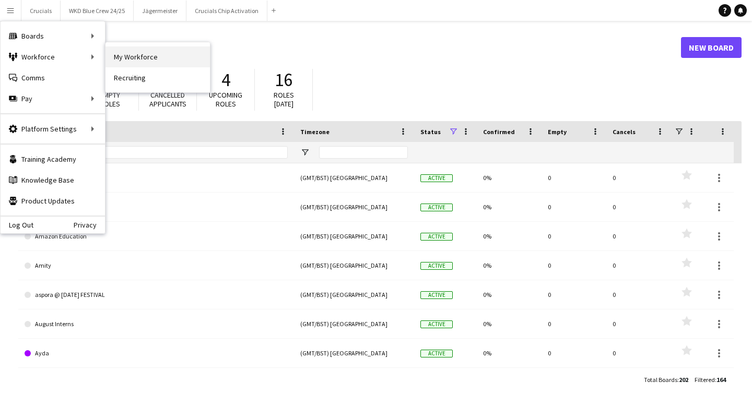
click at [116, 54] on link "My Workforce" at bounding box center [157, 56] width 104 height 21
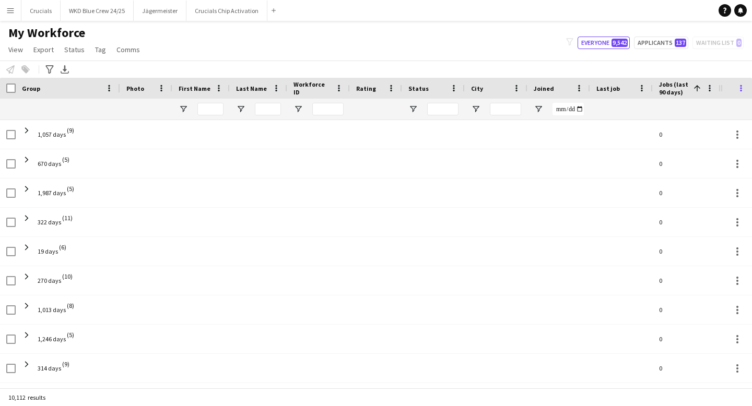
click at [740, 92] on span at bounding box center [740, 88] width 9 height 9
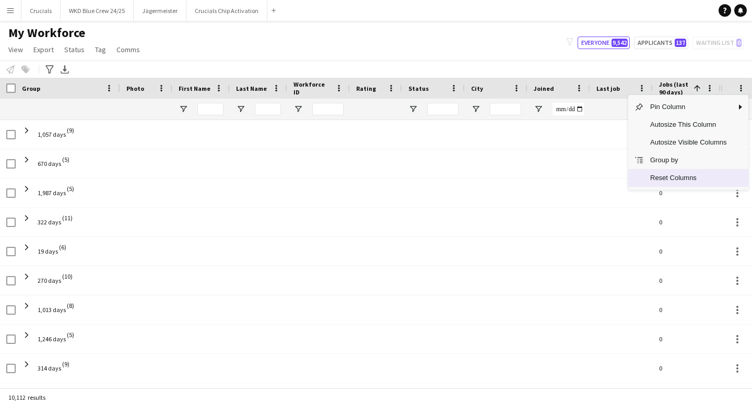
click at [667, 173] on span "Reset Columns" at bounding box center [688, 178] width 89 height 18
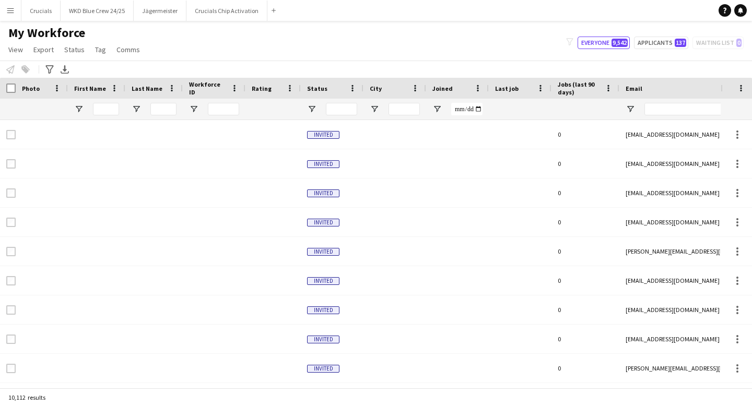
click at [300, 85] on div at bounding box center [300, 88] width 4 height 21
click at [423, 89] on div at bounding box center [423, 88] width 4 height 21
click at [536, 90] on span at bounding box center [537, 88] width 9 height 9
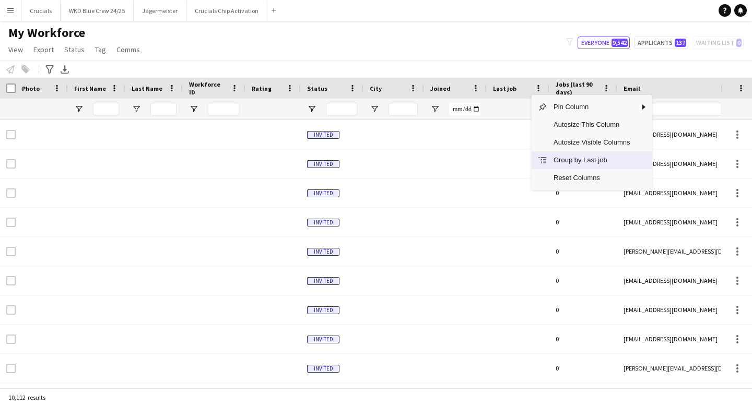
click at [557, 159] on span "Group by Last job" at bounding box center [591, 160] width 89 height 18
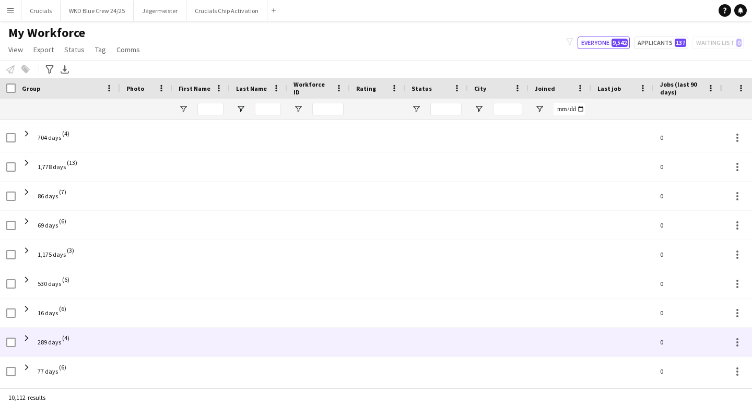
scroll to position [438, 0]
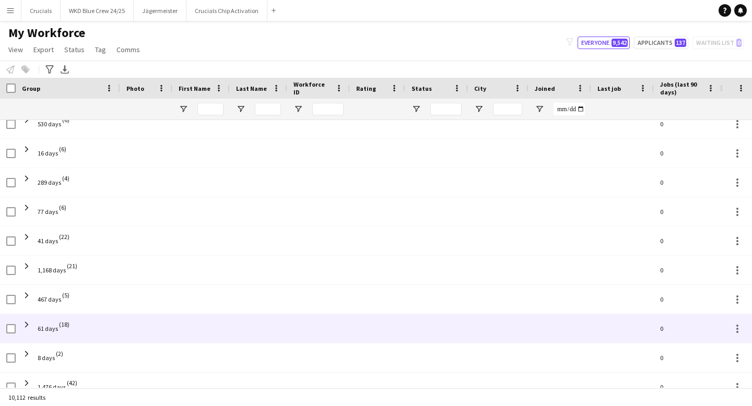
click at [5, 331] on div at bounding box center [8, 328] width 16 height 29
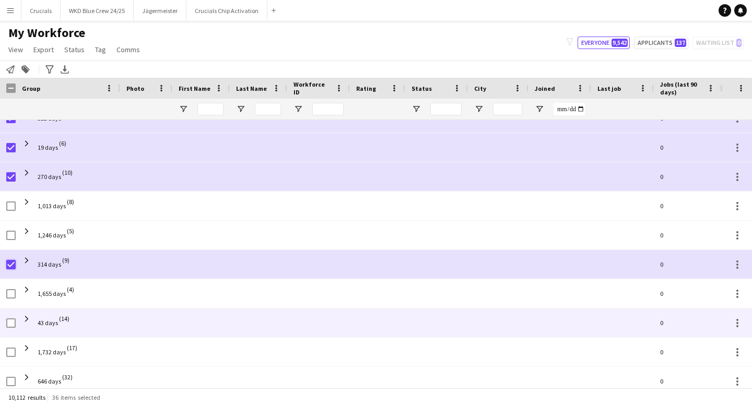
scroll to position [105, 0]
click at [12, 316] on div at bounding box center [10, 321] width 9 height 29
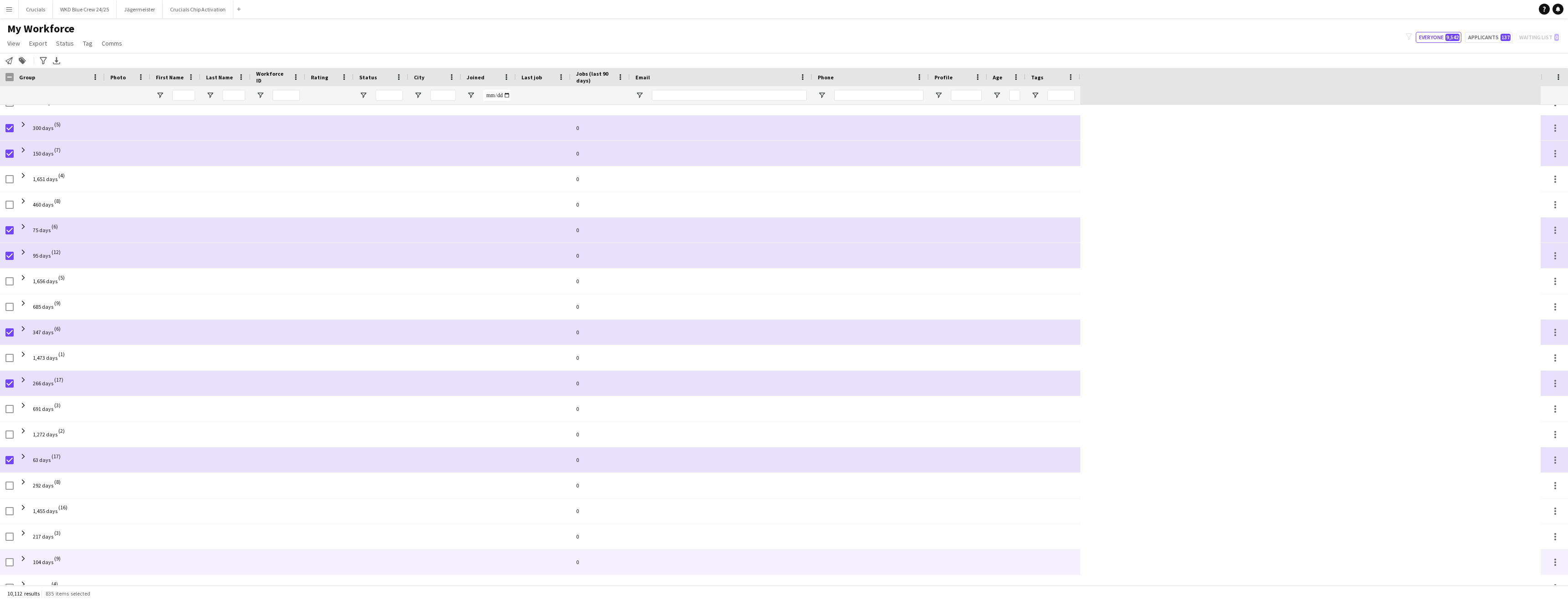
scroll to position [5882, 0]
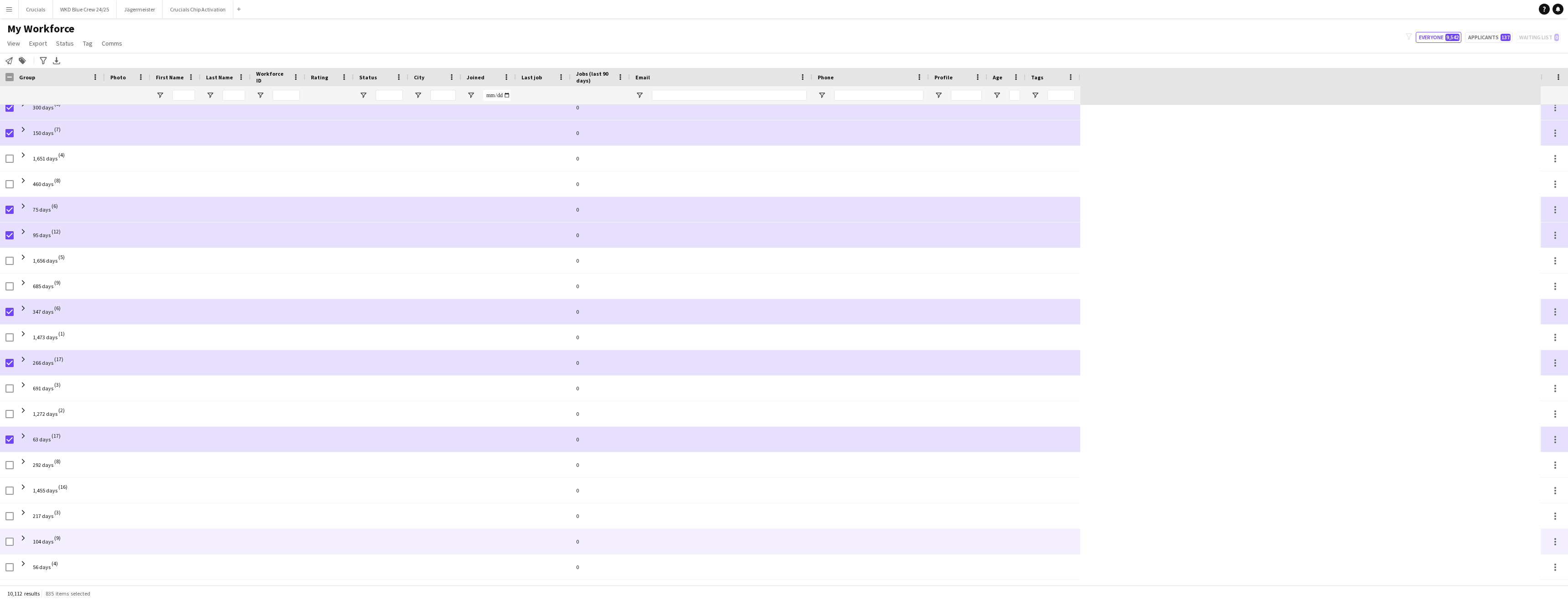
click at [10, 355] on div at bounding box center [9, 541] width 8 height 25
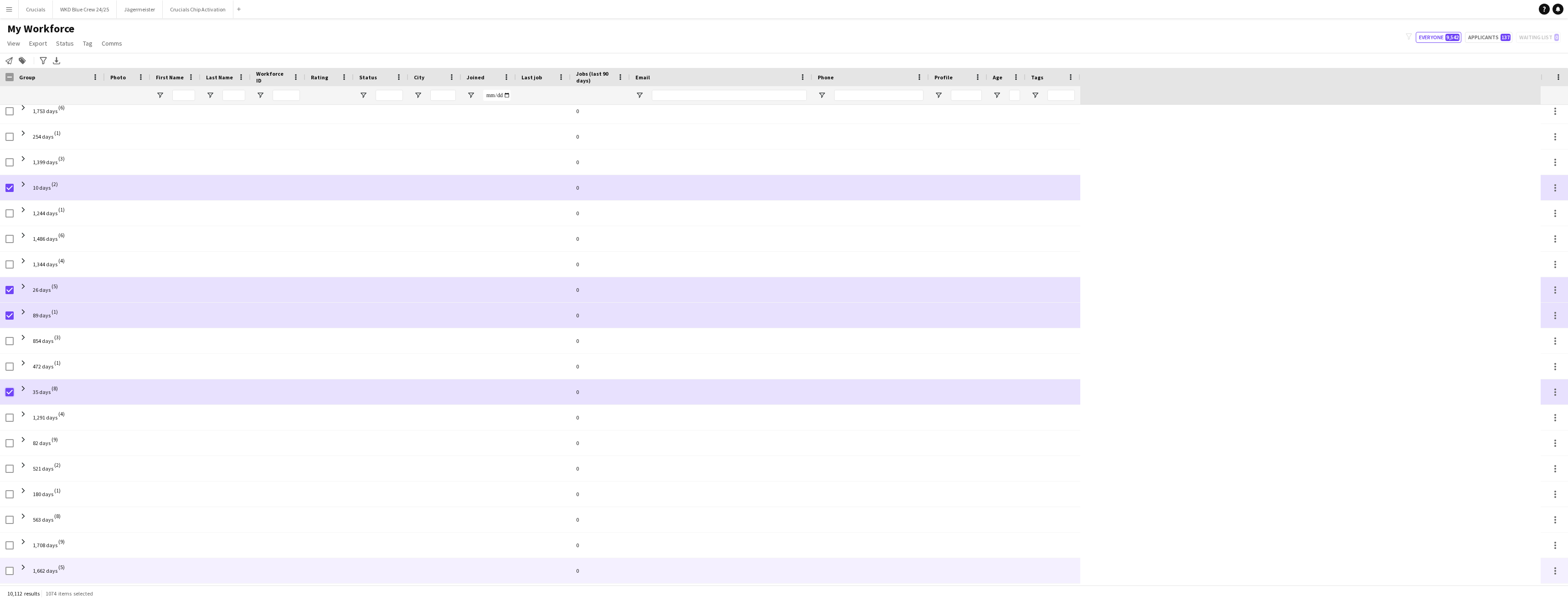
scroll to position [10438, 0]
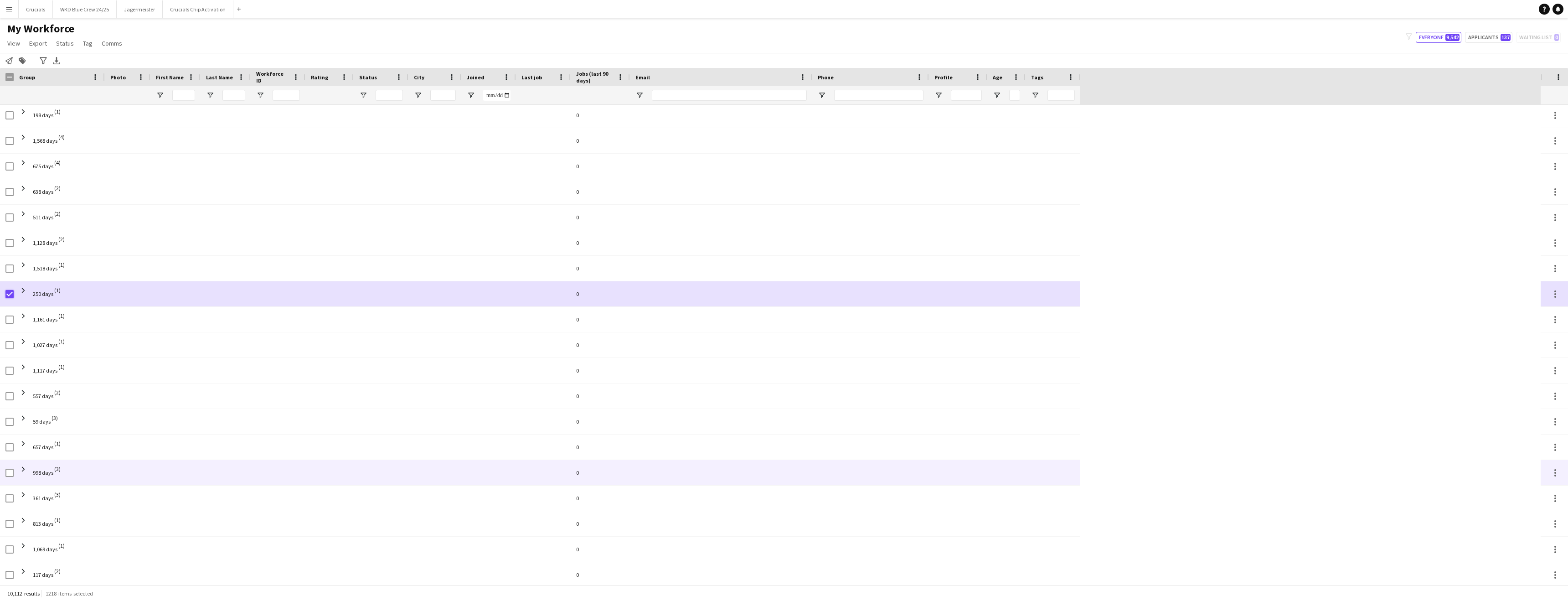
scroll to position [15814, 0]
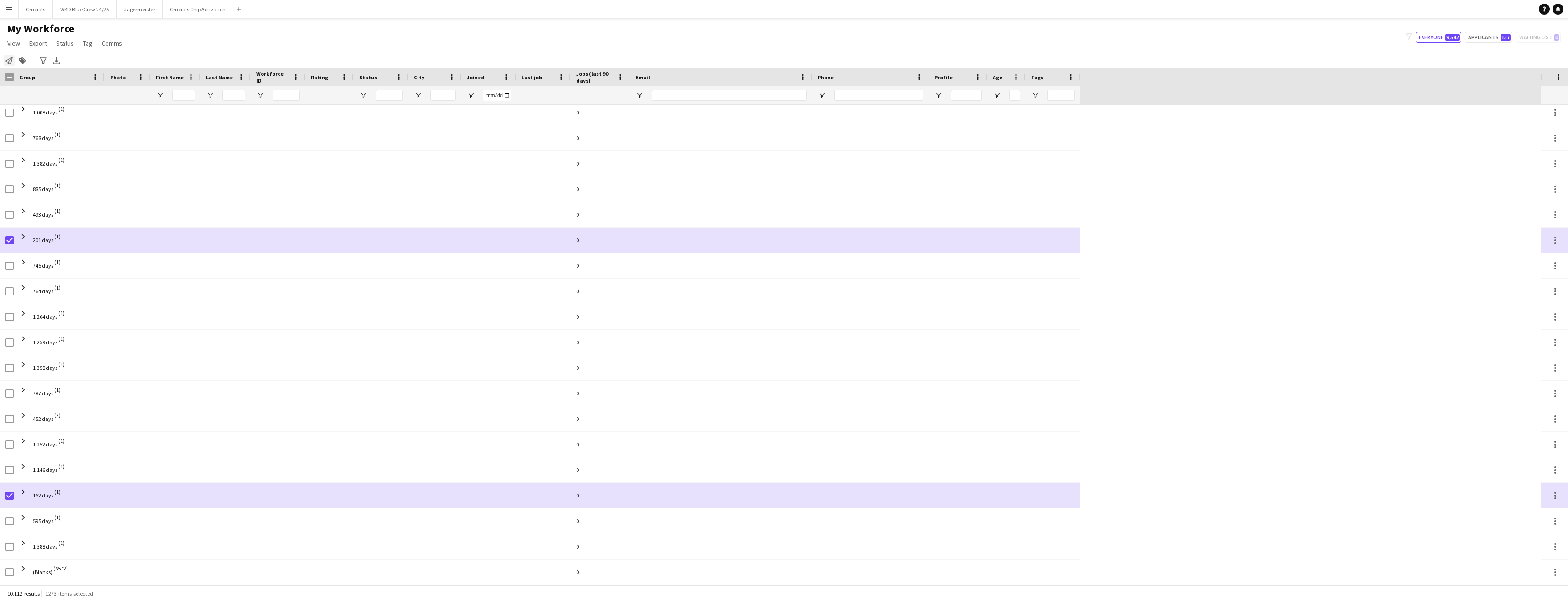
click at [9, 59] on icon "Notify workforce" at bounding box center [9, 60] width 7 height 7
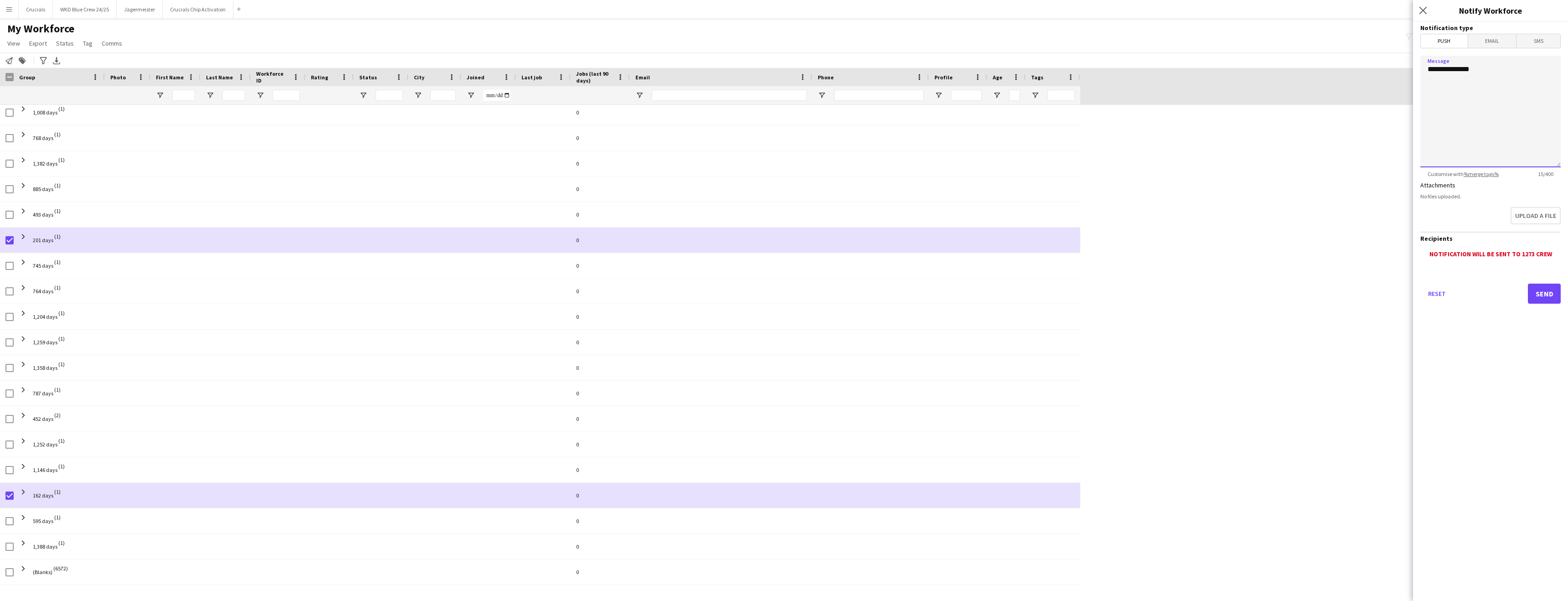
click at [1469, 109] on textarea "**********" at bounding box center [1490, 112] width 141 height 112
paste textarea "**********"
type textarea "**********"
click at [1446, 78] on textarea "**********" at bounding box center [1490, 112] width 141 height 112
click at [1484, 44] on span "Email" at bounding box center [1492, 41] width 48 height 14
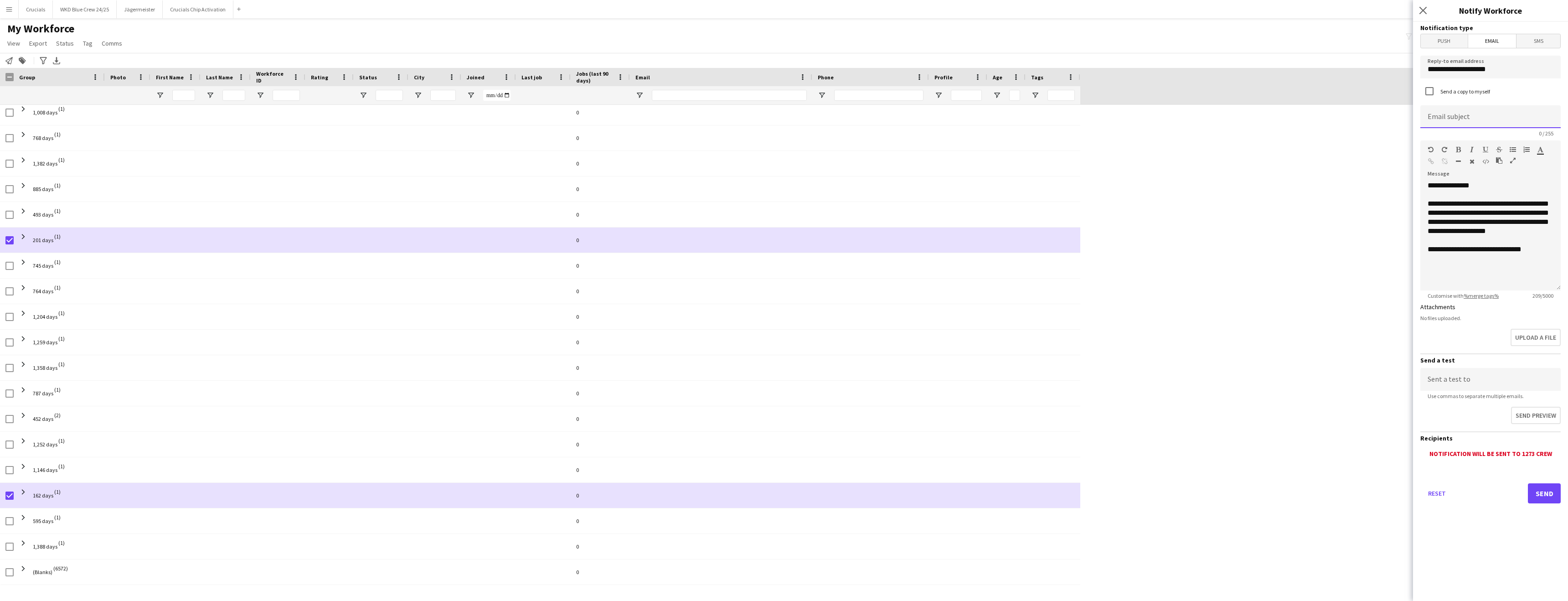
click at [1435, 116] on input at bounding box center [1490, 117] width 141 height 23
type input "**********"
click at [1447, 265] on div "**********" at bounding box center [1490, 235] width 141 height 109
click at [1433, 268] on div "**********" at bounding box center [1490, 235] width 141 height 109
click at [1508, 264] on div "**********" at bounding box center [1491, 267] width 126 height 9
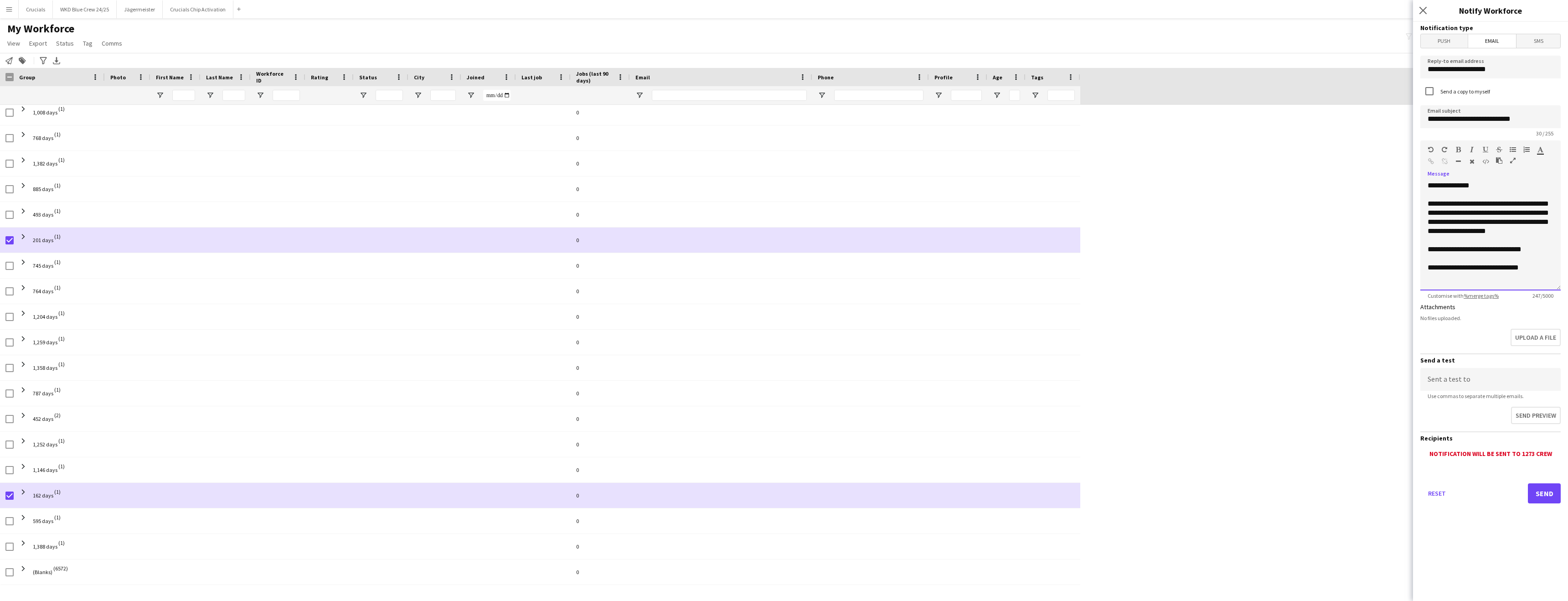
click at [1518, 253] on div "**********" at bounding box center [1490, 235] width 141 height 109
click at [1495, 241] on div "**********" at bounding box center [1490, 235] width 141 height 109
click at [1445, 194] on div "**********" at bounding box center [1490, 235] width 141 height 109
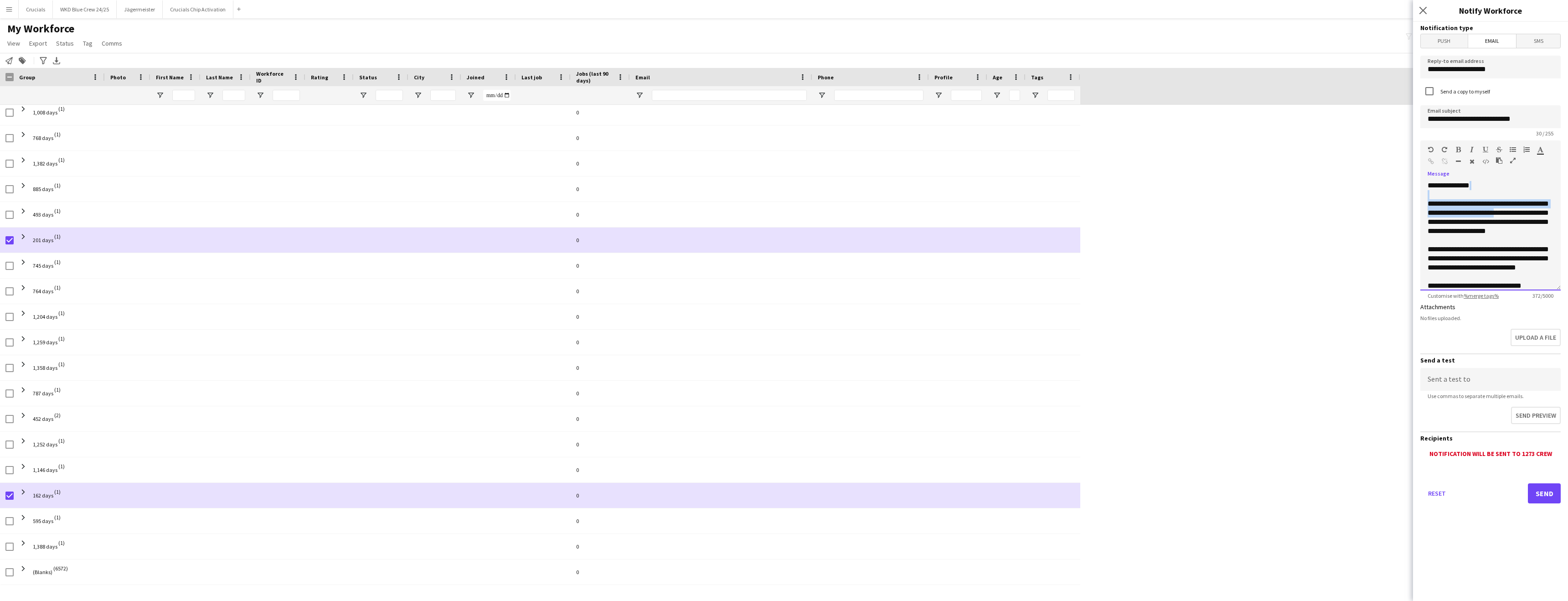
drag, startPoint x: 1444, startPoint y: 196, endPoint x: 1502, endPoint y: 213, distance: 60.4
click at [1502, 213] on div "**********" at bounding box center [1490, 235] width 141 height 109
click at [1442, 197] on div "**********" at bounding box center [1490, 235] width 141 height 109
click at [1460, 222] on div "**********" at bounding box center [1490, 235] width 141 height 109
click at [1440, 238] on div "**********" at bounding box center [1490, 235] width 141 height 109
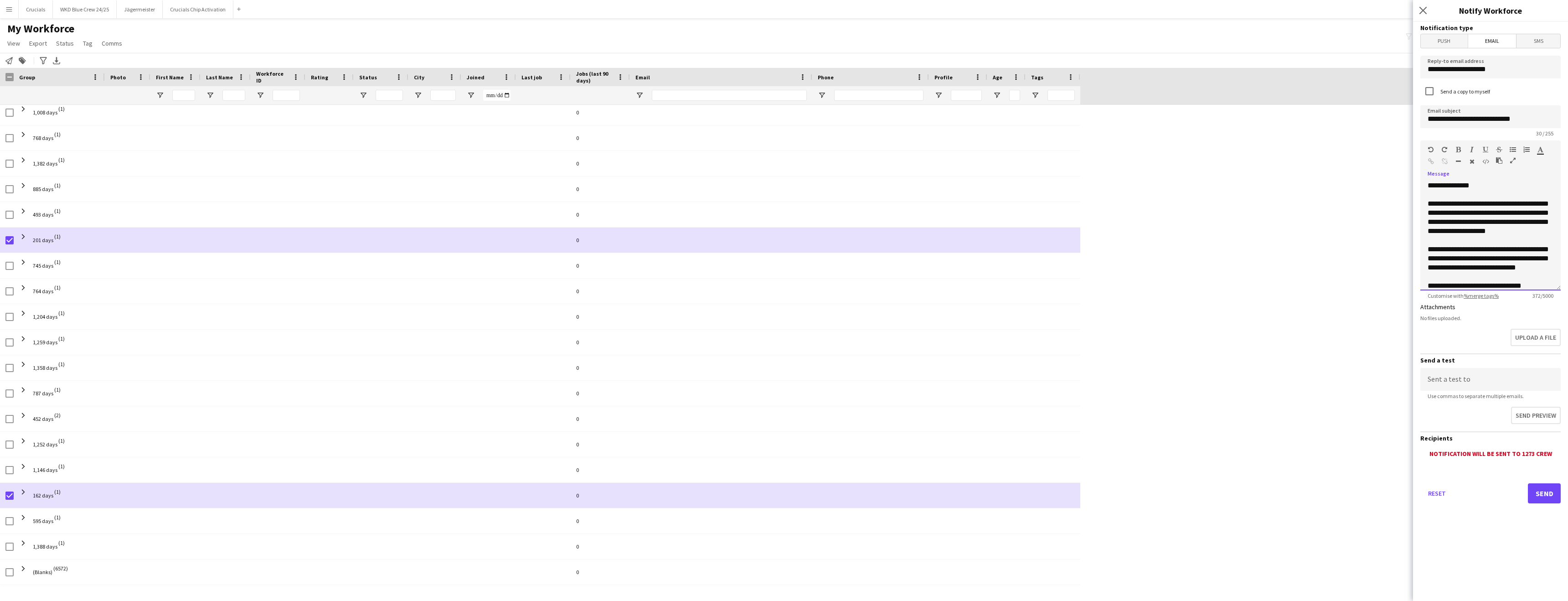
click at [1438, 196] on div "**********" at bounding box center [1490, 235] width 141 height 109
click at [1434, 240] on div "**********" at bounding box center [1490, 235] width 141 height 109
click at [1434, 253] on div "**********" at bounding box center [1491, 265] width 126 height 37
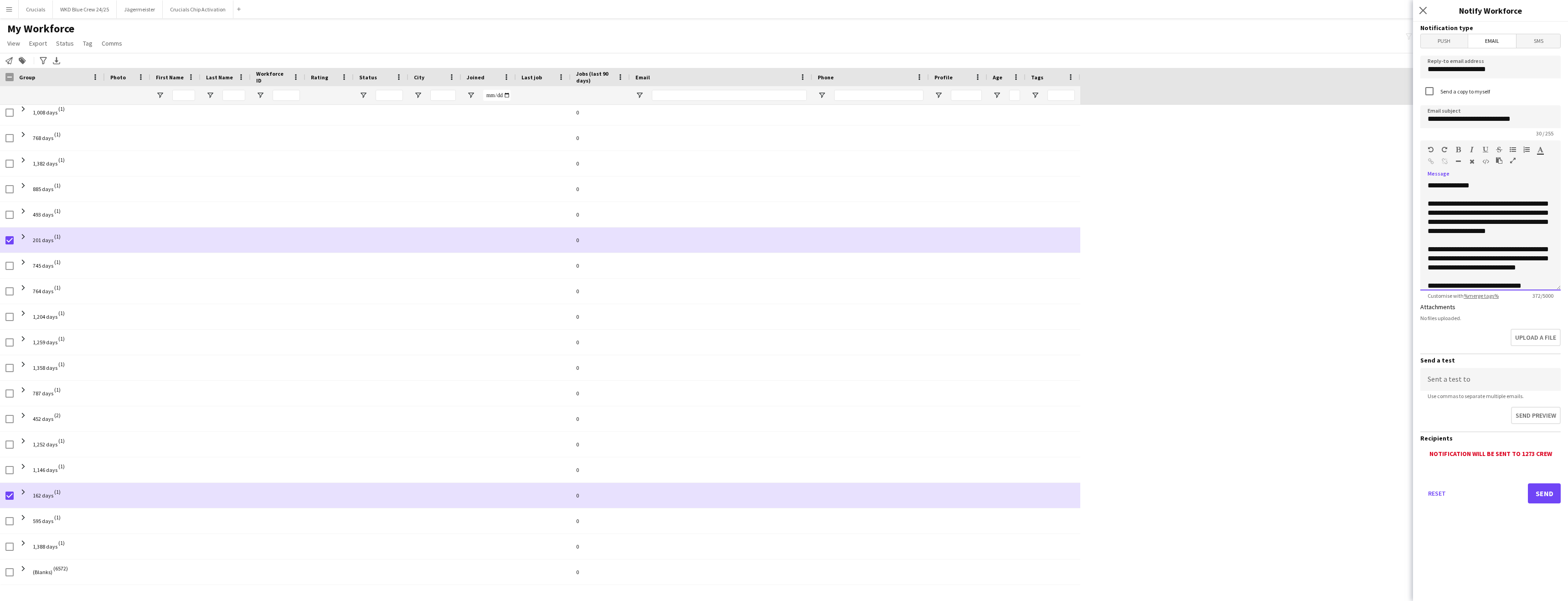
click at [1440, 192] on div "**********" at bounding box center [1490, 235] width 141 height 109
drag, startPoint x: 1428, startPoint y: 185, endPoint x: 1507, endPoint y: 242, distance: 97.4
click at [1507, 242] on div "**********" at bounding box center [1490, 235] width 141 height 109
click at [1527, 236] on div "**********" at bounding box center [1490, 235] width 141 height 109
drag, startPoint x: 1531, startPoint y: 235, endPoint x: 1427, endPoint y: 183, distance: 116.3
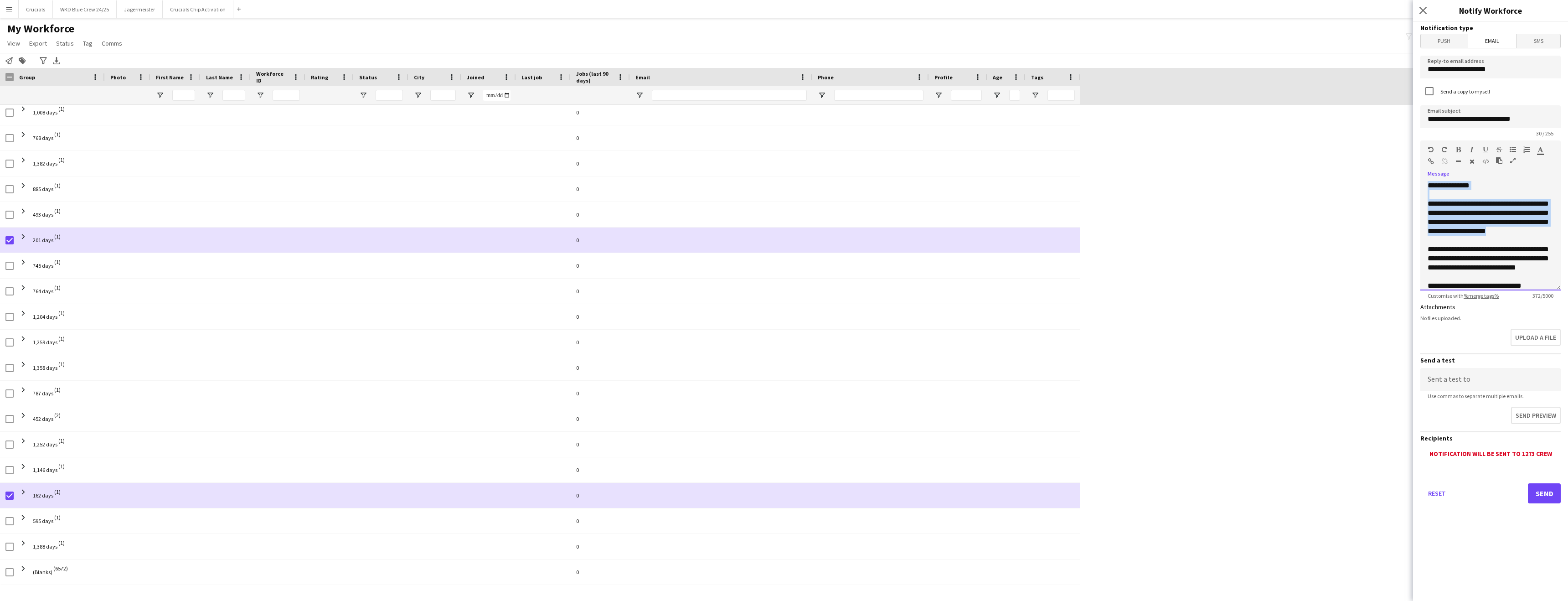
click at [1427, 183] on div "**********" at bounding box center [1490, 235] width 141 height 109
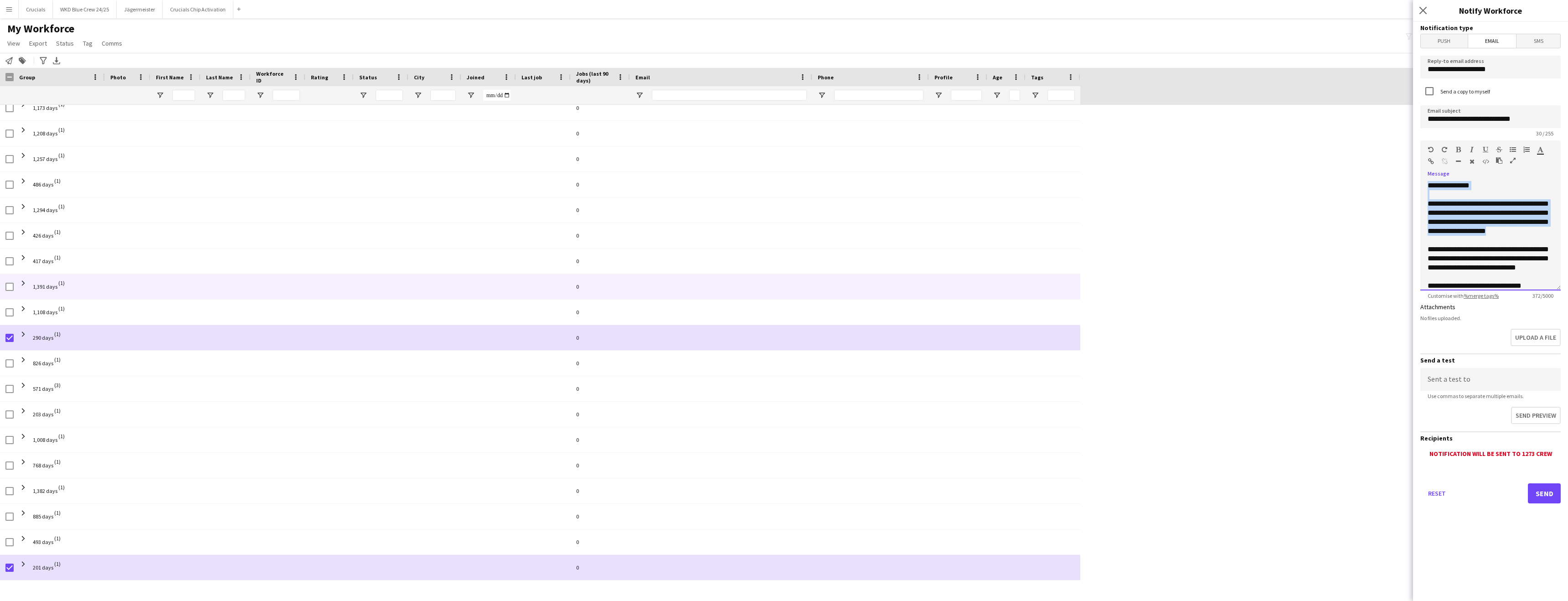
scroll to position [19982, 0]
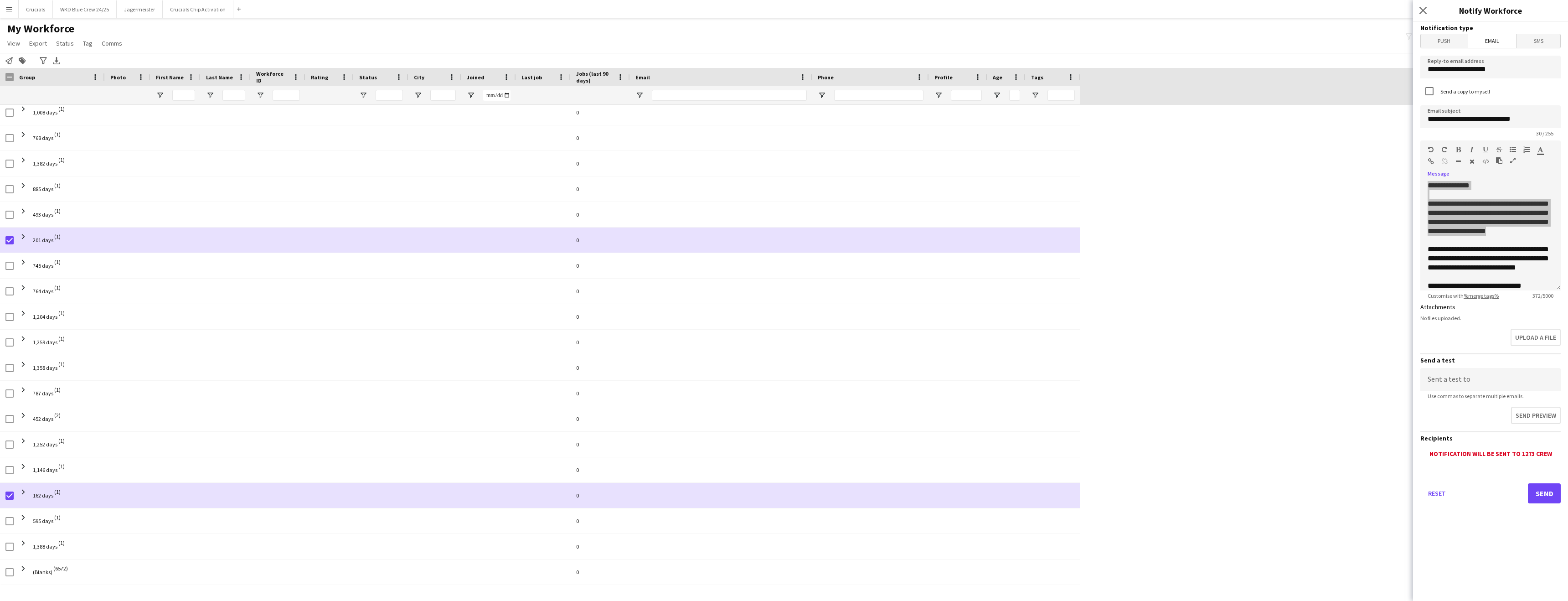
drag, startPoint x: 1432, startPoint y: 185, endPoint x: 1069, endPoint y: 3, distance: 406.1
click at [1444, 211] on div "**********" at bounding box center [1490, 235] width 141 height 109
drag, startPoint x: 1426, startPoint y: 203, endPoint x: 1546, endPoint y: 280, distance: 142.6
click at [1546, 280] on div "**********" at bounding box center [1490, 235] width 141 height 109
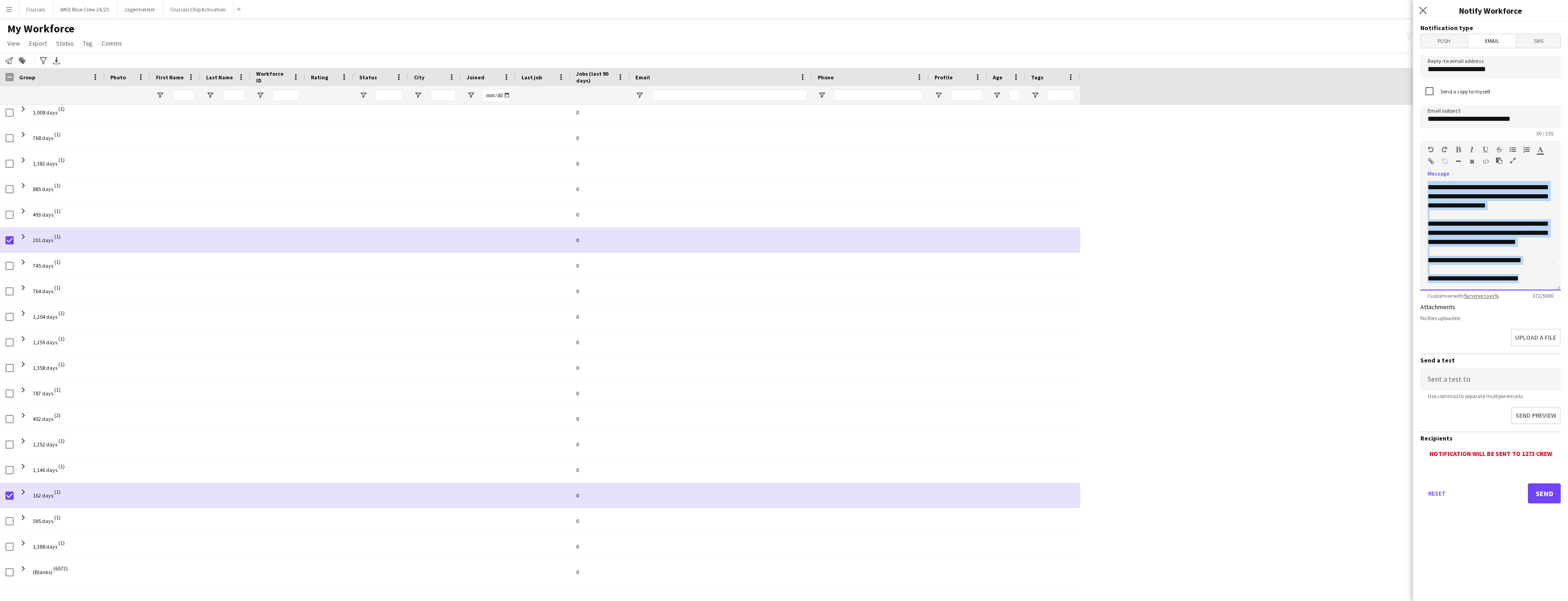
click at [1534, 266] on div at bounding box center [1491, 269] width 126 height 9
click at [1504, 274] on div "**********" at bounding box center [1491, 279] width 126 height 9
click at [1502, 277] on div "**********" at bounding box center [1491, 279] width 126 height 9
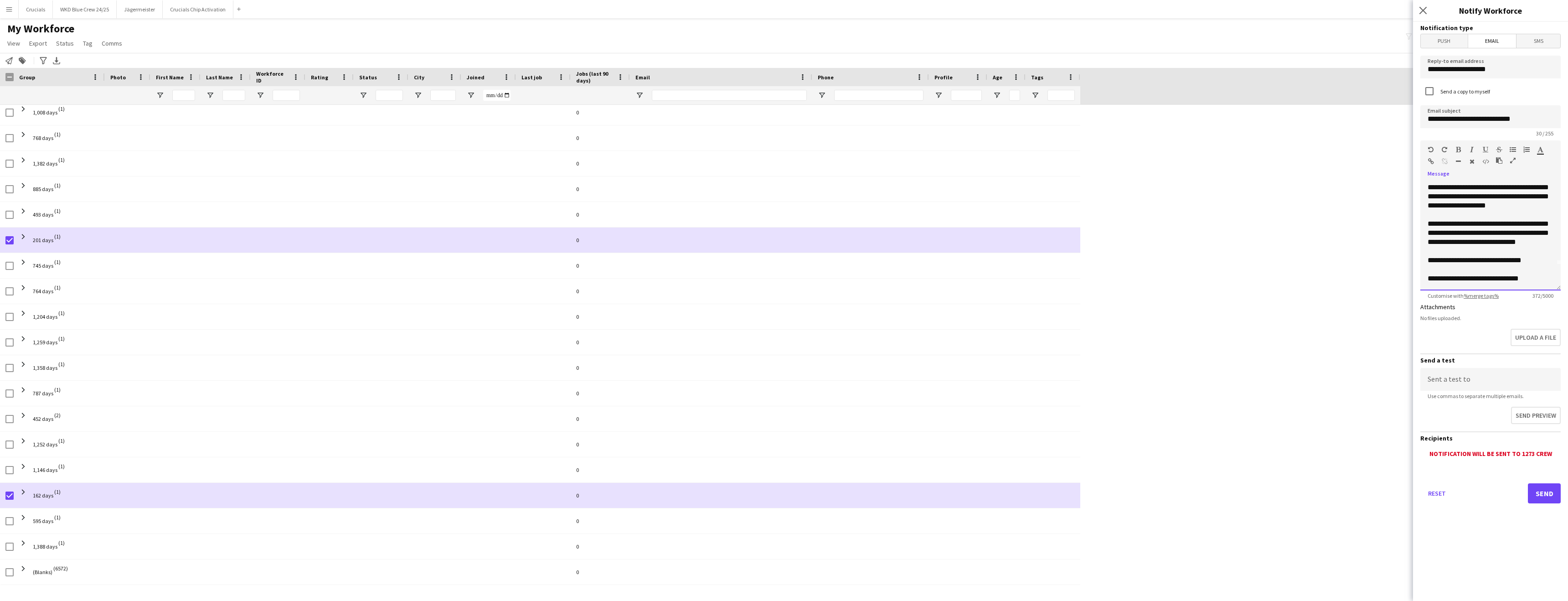
click at [1464, 277] on div "**********" at bounding box center [1491, 279] width 126 height 9
drag, startPoint x: 1461, startPoint y: 278, endPoint x: 1529, endPoint y: 289, distance: 68.9
click at [1529, 289] on div "**********" at bounding box center [1490, 235] width 141 height 109
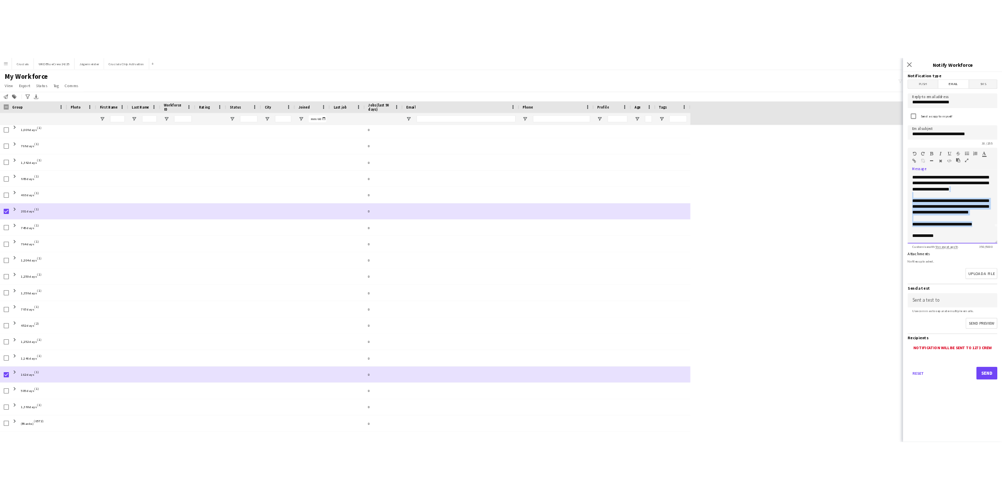
scroll to position [0, 0]
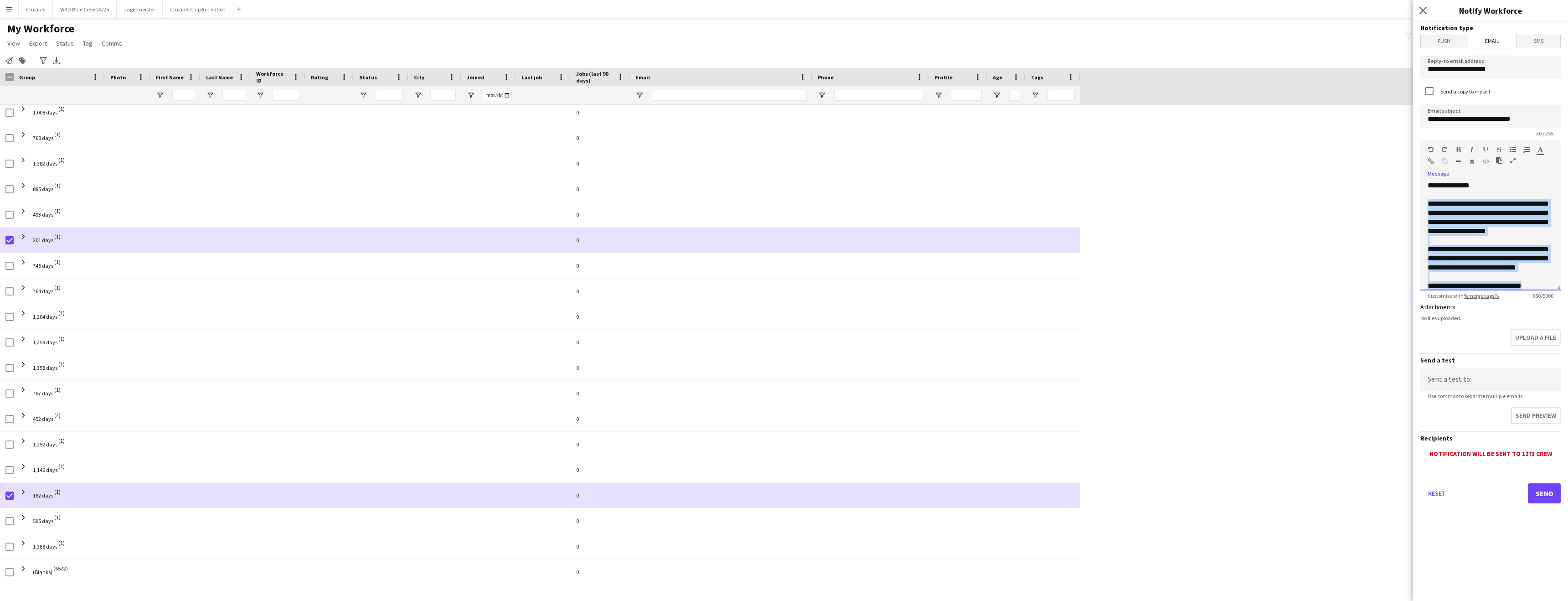
drag, startPoint x: 1541, startPoint y: 261, endPoint x: 1426, endPoint y: 200, distance: 130.2
click at [1426, 200] on div "**********" at bounding box center [1490, 235] width 141 height 109
copy div "**********"
